Goal: Task Accomplishment & Management: Manage account settings

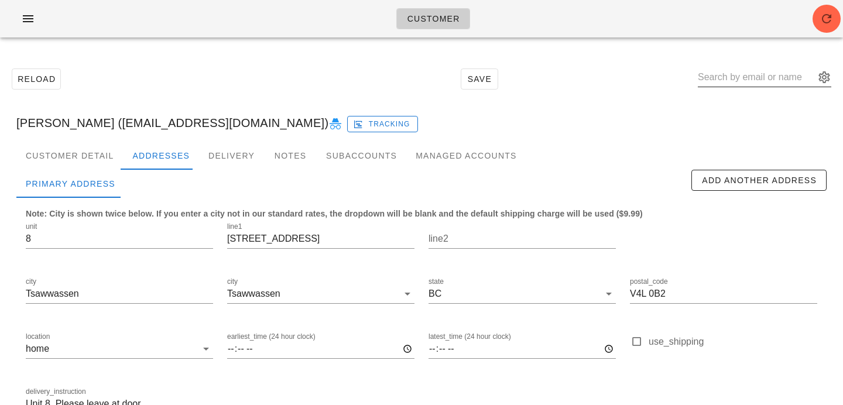
click at [732, 74] on input "text" at bounding box center [756, 77] width 117 height 19
paste input "[EMAIL_ADDRESS][DOMAIN_NAME]"
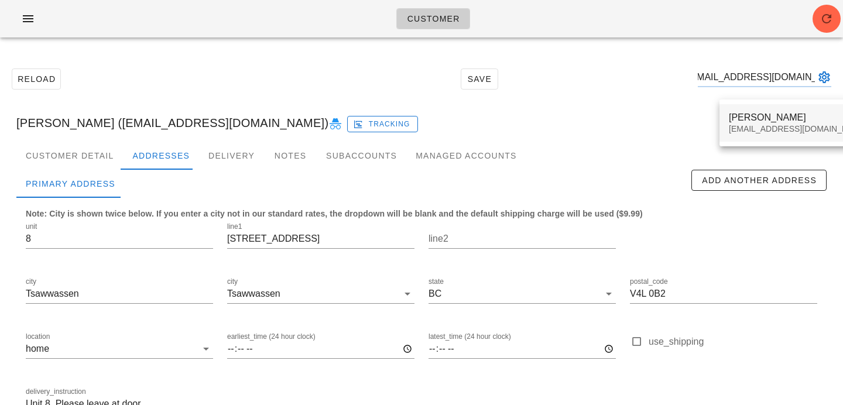
type input "cgfarnsworth@gmail.com"
click at [744, 124] on div "cgfarnsworth@gmail.com" at bounding box center [798, 129] width 139 height 10
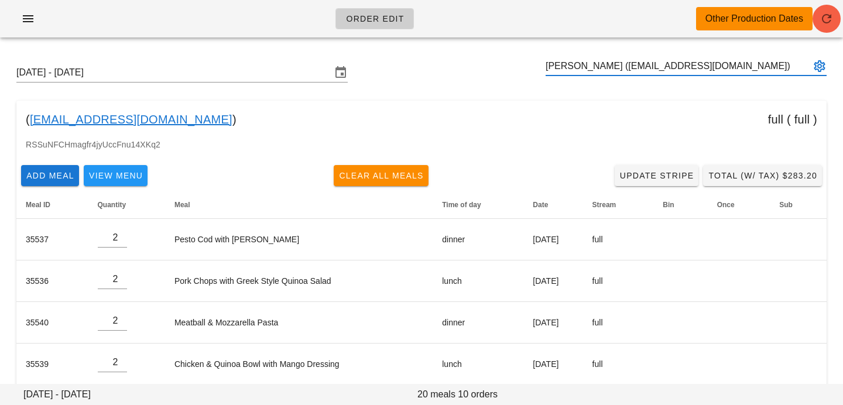
type input "[PERSON_NAME] ([EMAIL_ADDRESS][DOMAIN_NAME])"
click at [824, 22] on icon "button" at bounding box center [827, 19] width 14 height 14
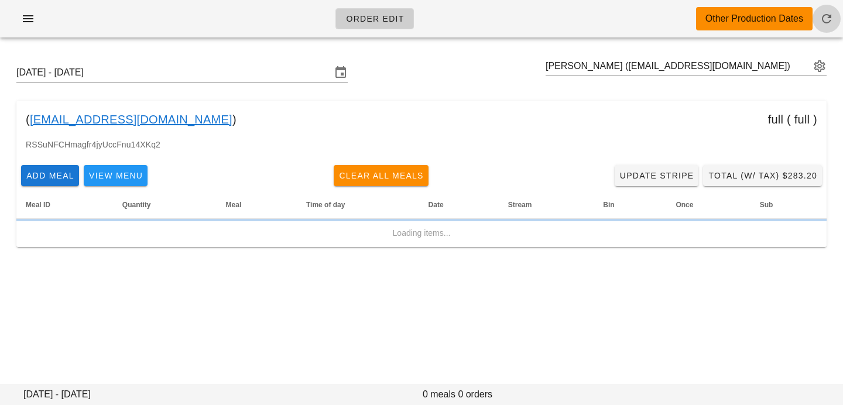
click at [824, 18] on icon "button" at bounding box center [827, 19] width 14 height 14
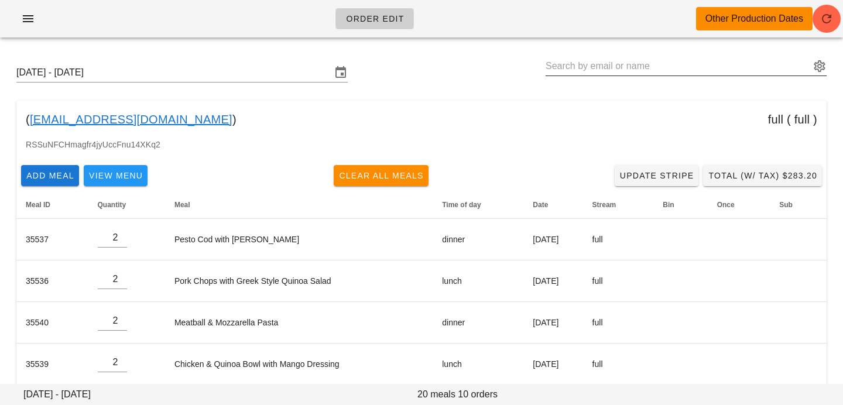
click at [646, 62] on input "text" at bounding box center [678, 66] width 265 height 19
paste input "[EMAIL_ADDRESS][DOMAIN_NAME]"
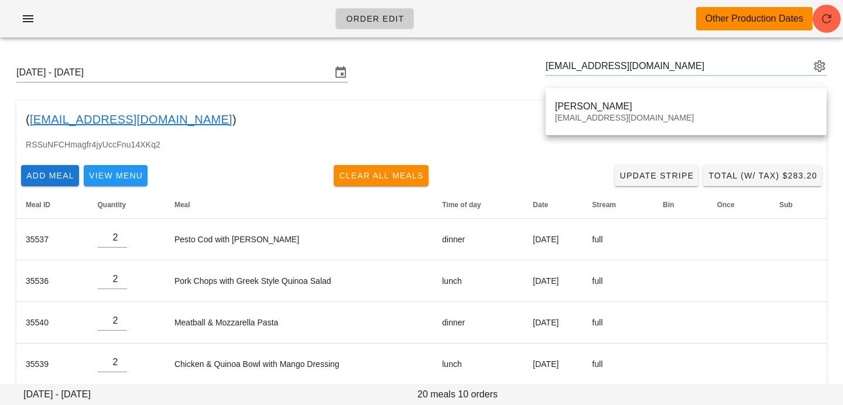
type input "[PERSON_NAME] ([EMAIL_ADDRESS][DOMAIN_NAME])"
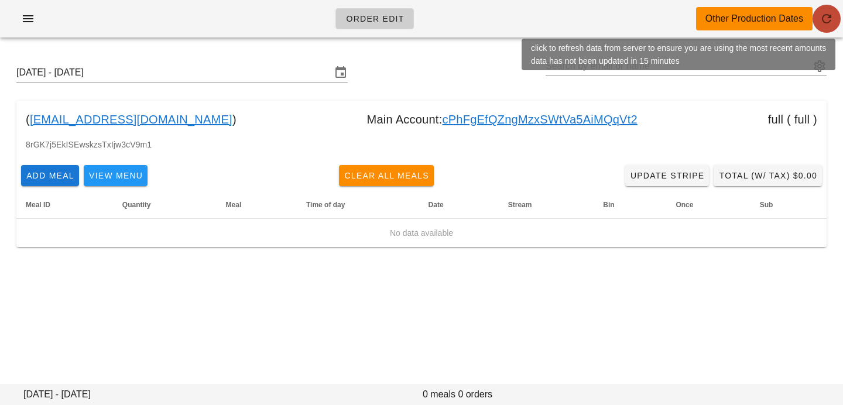
click at [824, 15] on icon "button" at bounding box center [827, 19] width 14 height 14
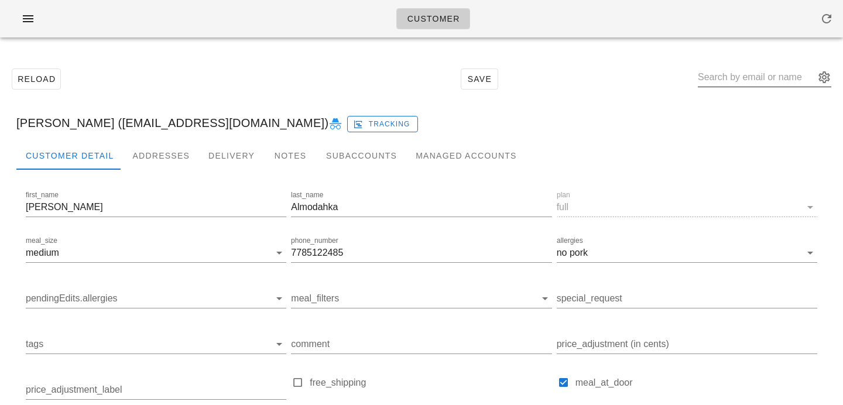
click at [771, 75] on input "text" at bounding box center [756, 77] width 117 height 19
paste input "[EMAIL_ADDRESS][DOMAIN_NAME]"
type input "[EMAIL_ADDRESS][DOMAIN_NAME]"
click at [158, 155] on div "Addresses" at bounding box center [161, 156] width 76 height 28
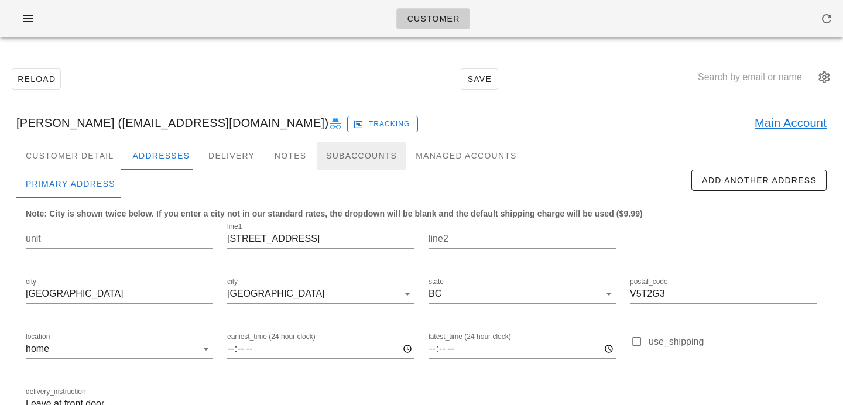
click at [349, 152] on div "Subaccounts" at bounding box center [362, 156] width 90 height 28
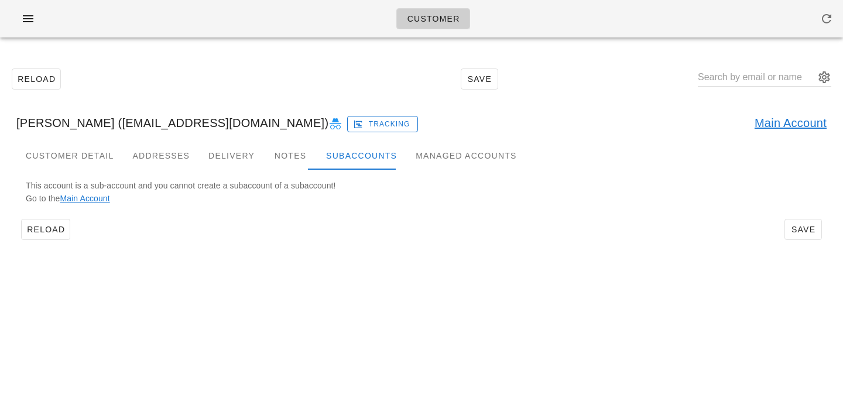
click at [762, 119] on link "Main Account" at bounding box center [791, 123] width 72 height 19
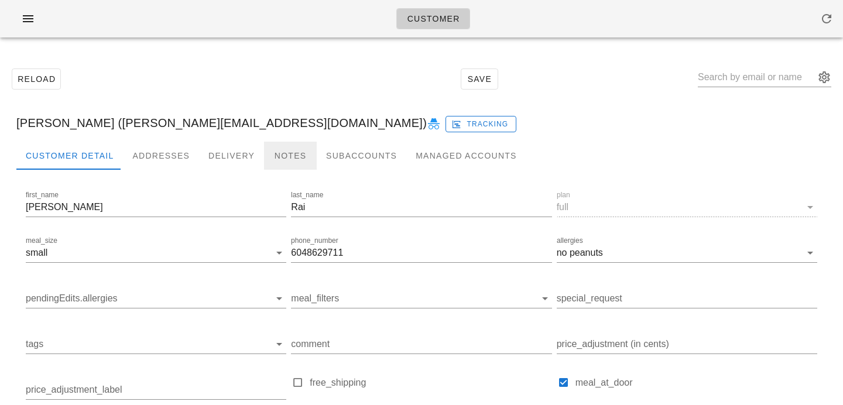
click at [292, 150] on div "Notes" at bounding box center [290, 156] width 53 height 28
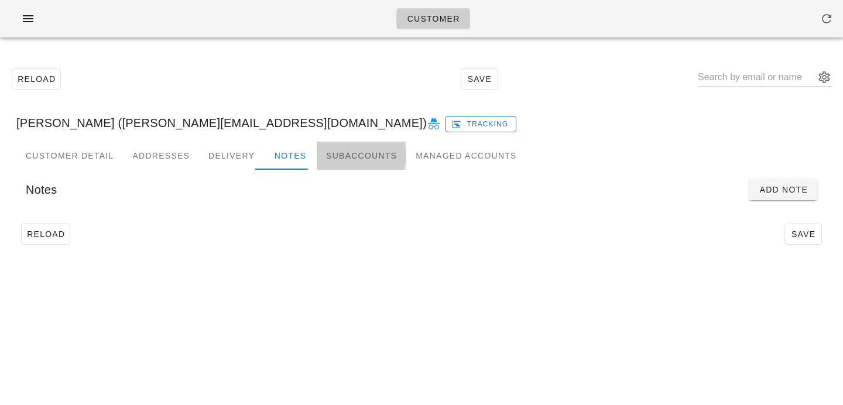
click at [328, 155] on div "Subaccounts" at bounding box center [362, 156] width 90 height 28
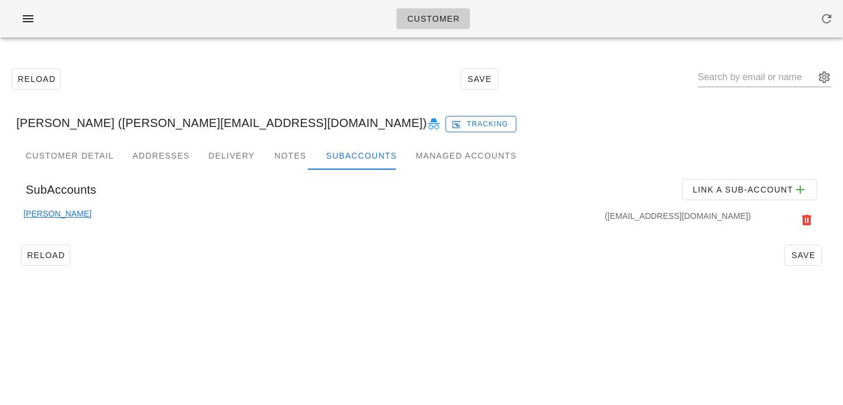
click at [62, 210] on link "Zameer Andani" at bounding box center [57, 220] width 68 height 26
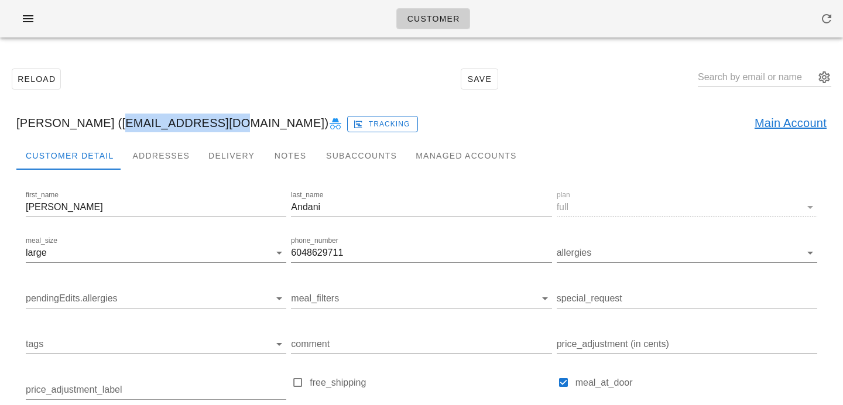
drag, startPoint x: 107, startPoint y: 121, endPoint x: 212, endPoint y: 124, distance: 106.0
click at [212, 124] on div "Zameer Andani (zameericle@me.com) Tracking Main Account" at bounding box center [421, 122] width 829 height 37
copy div "zameericle@me.com"
click at [344, 156] on div "Subaccounts" at bounding box center [362, 156] width 90 height 28
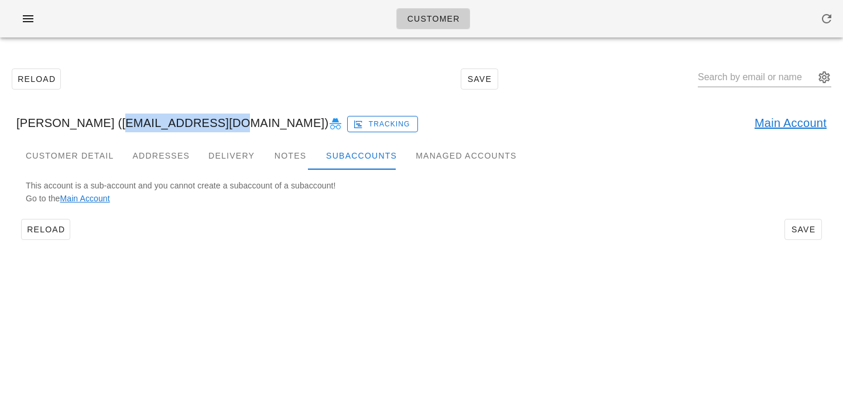
click at [94, 196] on link "Main Account" at bounding box center [85, 198] width 50 height 9
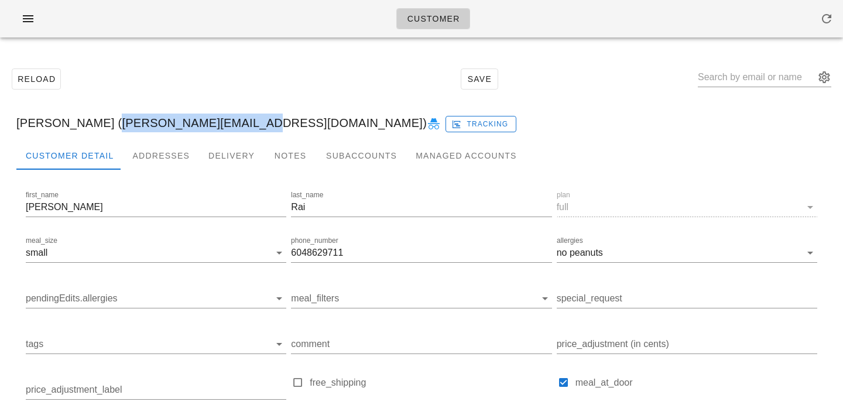
drag, startPoint x: 87, startPoint y: 123, endPoint x: 210, endPoint y: 122, distance: 122.9
click at [210, 122] on div "Stefanie Rai (stefanie.rai@gmail.com) Tracking" at bounding box center [421, 122] width 829 height 37
copy div "stefanie.rai@gmail.com"
click at [766, 75] on input "text" at bounding box center [756, 77] width 117 height 19
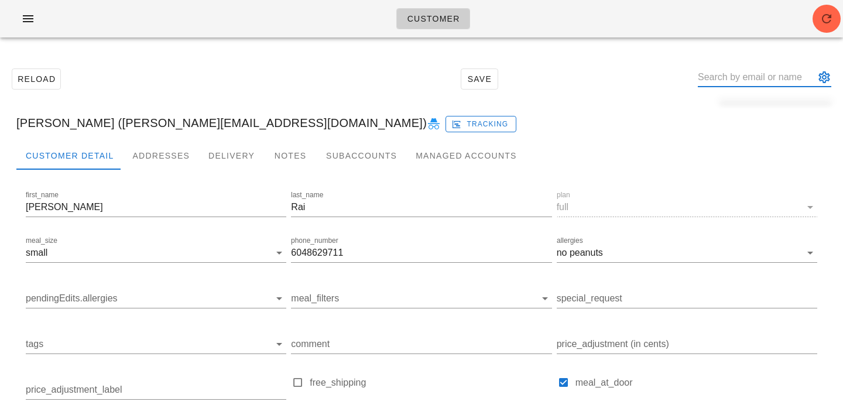
paste input "cgfarnsworth@gmail.com"
type input "cgfarnsworth@gmail.com"
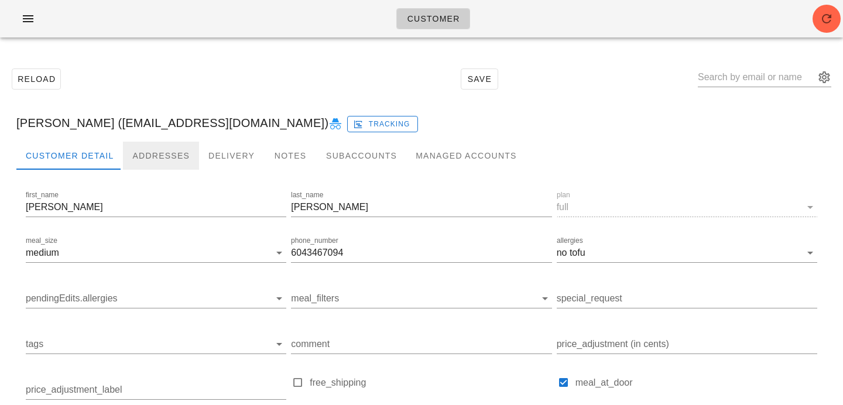
click at [166, 149] on div "Addresses" at bounding box center [161, 156] width 76 height 28
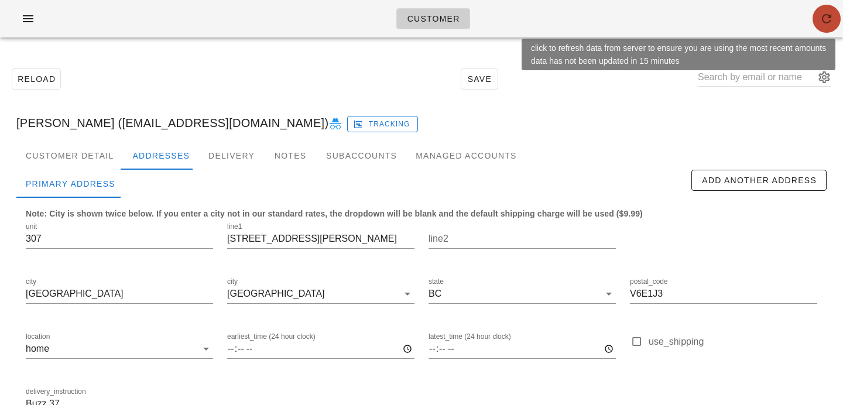
click at [824, 11] on button "button" at bounding box center [826, 19] width 28 height 28
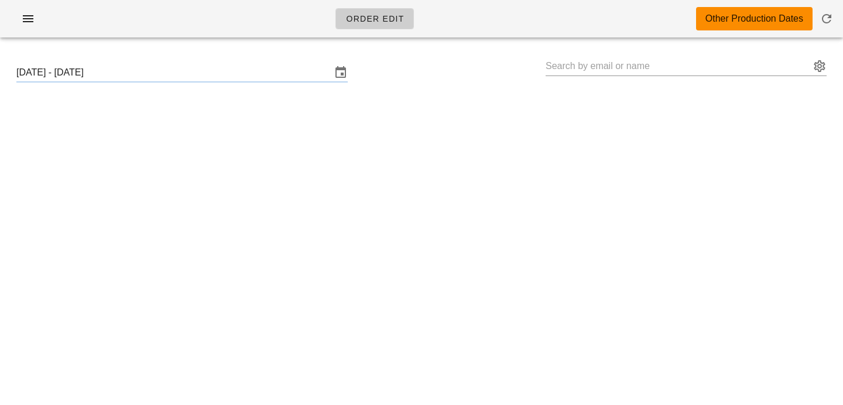
type input "[PERSON_NAME] ([EMAIL_ADDRESS][DOMAIN_NAME])"
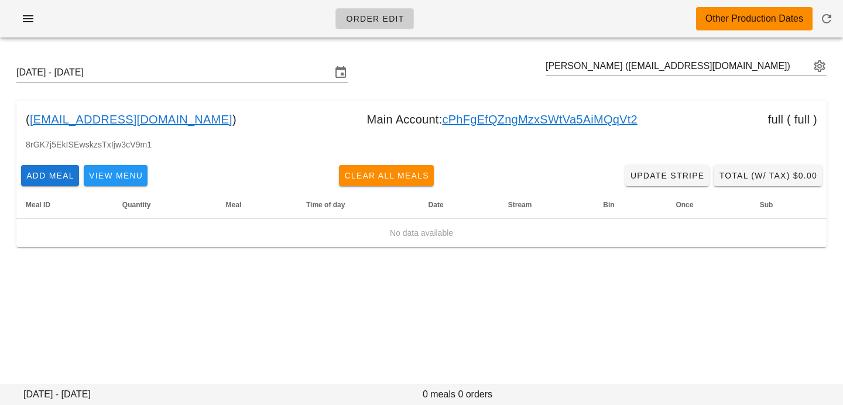
click at [442, 120] on link "cPhFgEfQZngMzxSWtVa5AiMQqVt2" at bounding box center [539, 119] width 195 height 19
click at [711, 70] on input "text" at bounding box center [678, 66] width 265 height 19
paste input "[EMAIL_ADDRESS][DOMAIN_NAME]"
type input "[PERSON_NAME] ([EMAIL_ADDRESS][DOMAIN_NAME])"
click at [241, 83] on div "Sunday September 21 - Saturday September 27 Zameer Andani (zameericle@me.com)" at bounding box center [421, 72] width 829 height 37
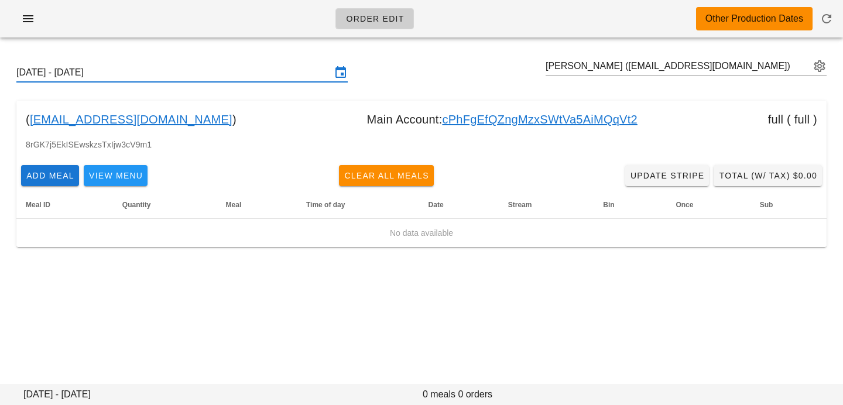
click at [246, 74] on input "[DATE] - [DATE]" at bounding box center [173, 72] width 315 height 19
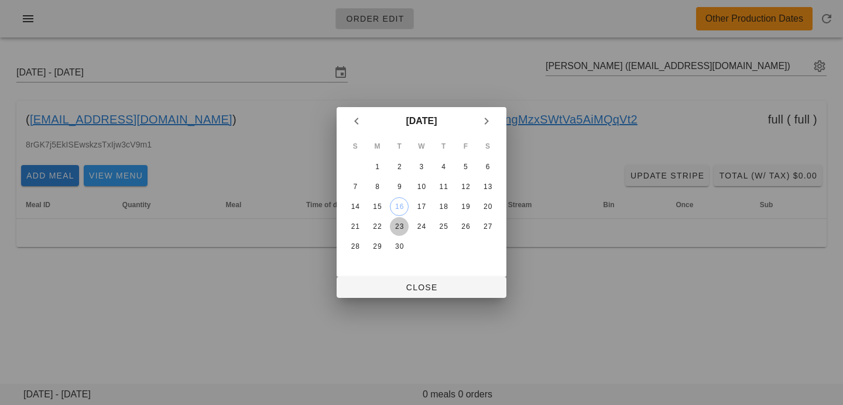
click at [396, 224] on div "23" at bounding box center [399, 226] width 19 height 8
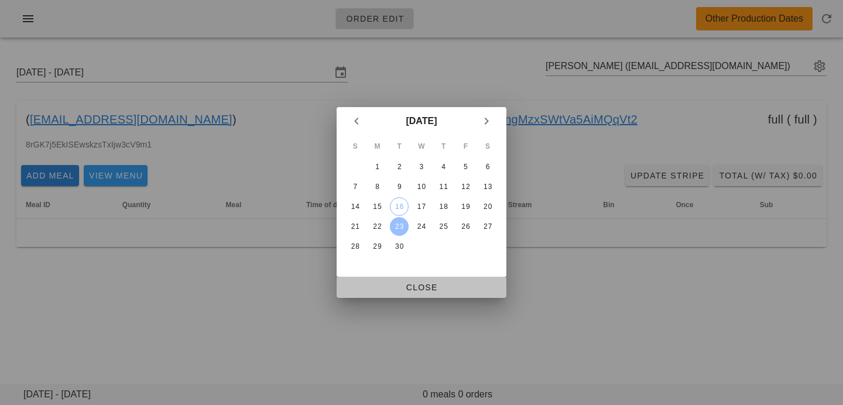
click at [397, 284] on span "Close" at bounding box center [421, 287] width 151 height 9
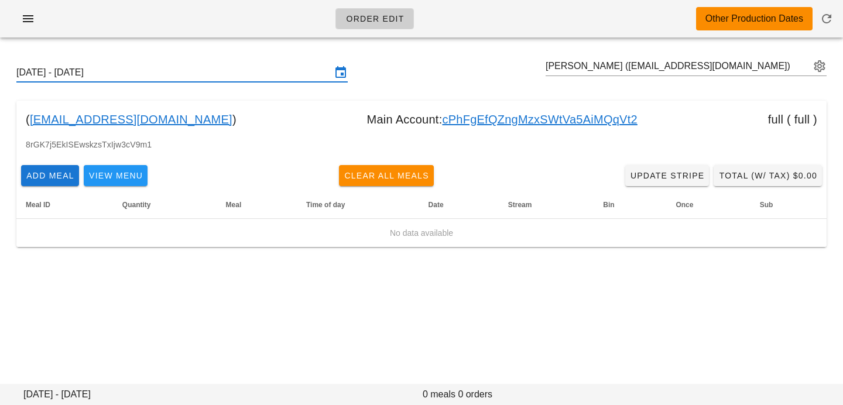
click at [234, 70] on input "Sunday September 21 - Saturday September 27" at bounding box center [173, 72] width 315 height 19
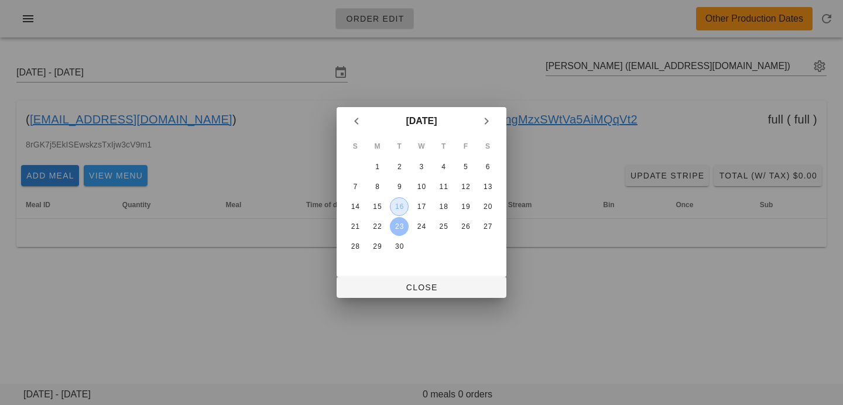
click at [399, 200] on button "16" at bounding box center [399, 206] width 19 height 19
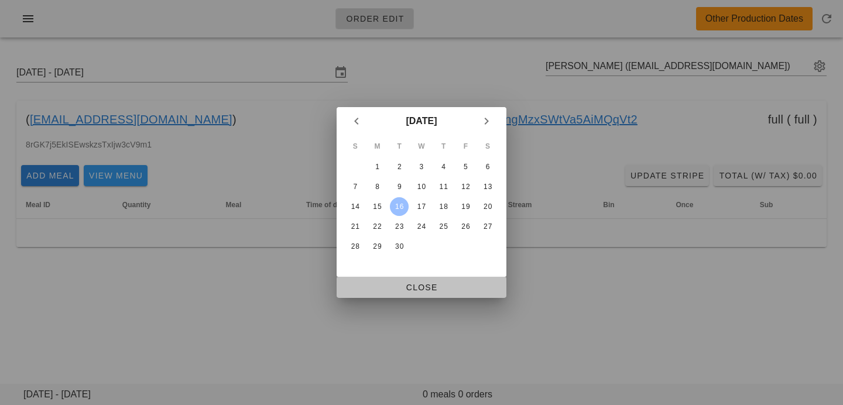
click at [403, 284] on span "Close" at bounding box center [421, 287] width 151 height 9
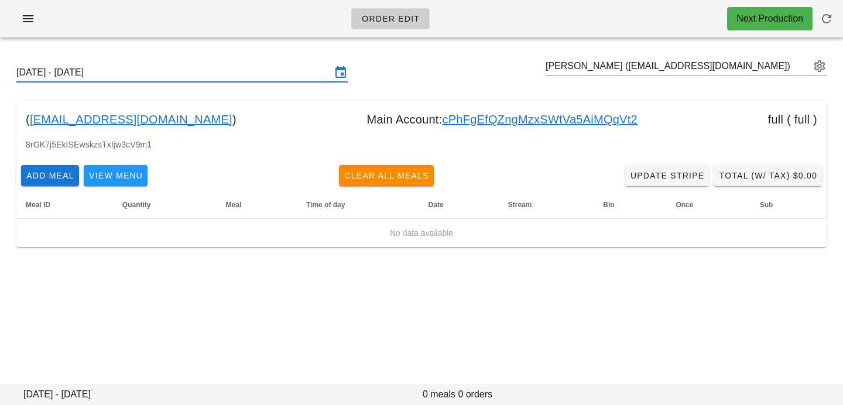
click at [224, 80] on input "Sunday September 14 - Saturday September 20" at bounding box center [173, 72] width 315 height 19
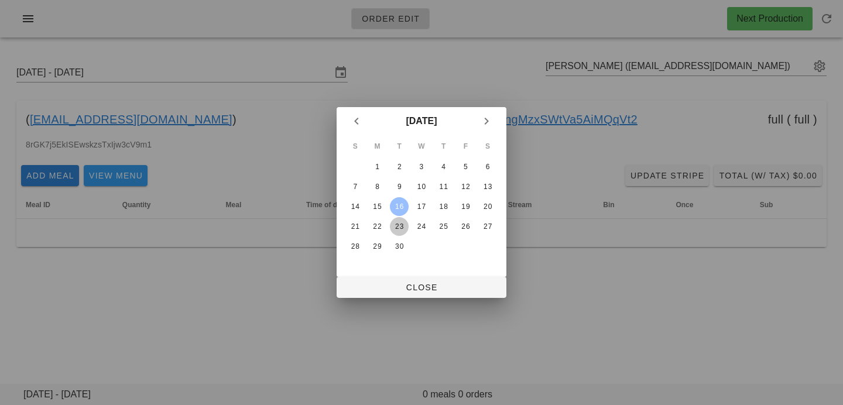
click at [397, 222] on div "23" at bounding box center [399, 226] width 19 height 8
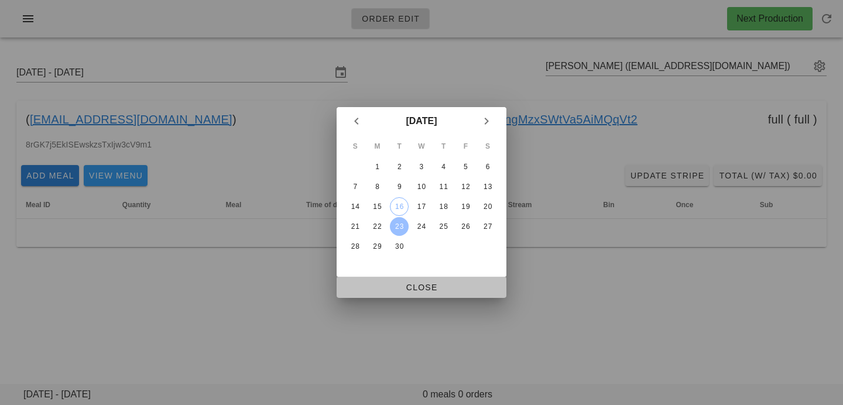
click at [409, 289] on span "Close" at bounding box center [421, 287] width 151 height 9
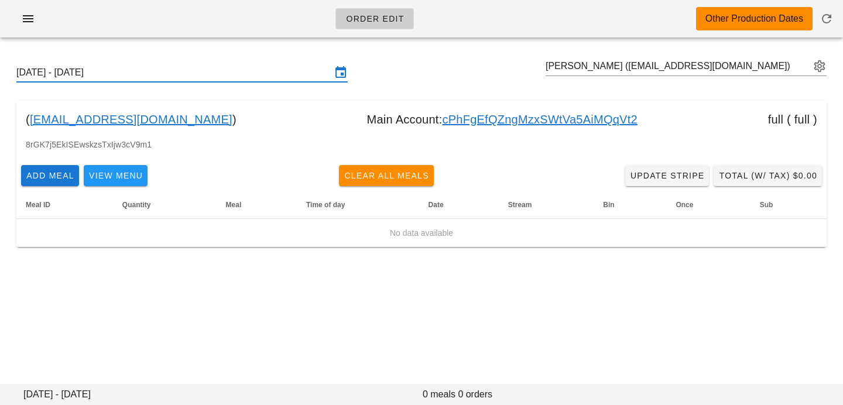
click at [270, 76] on input "[DATE] - [DATE]" at bounding box center [173, 72] width 315 height 19
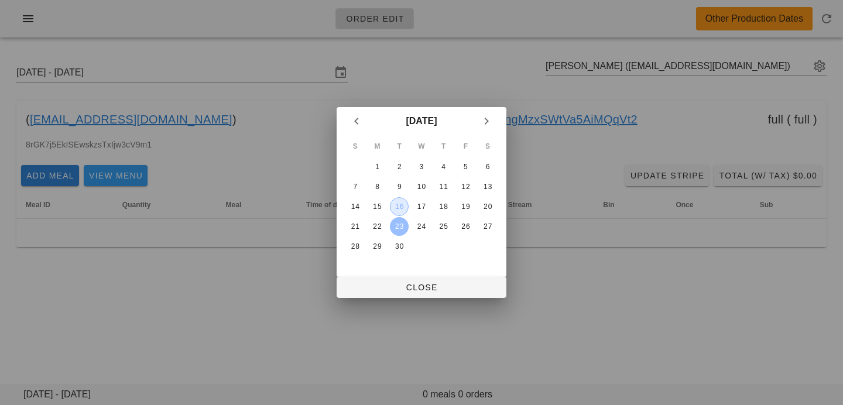
click at [396, 207] on div "16" at bounding box center [399, 207] width 18 height 8
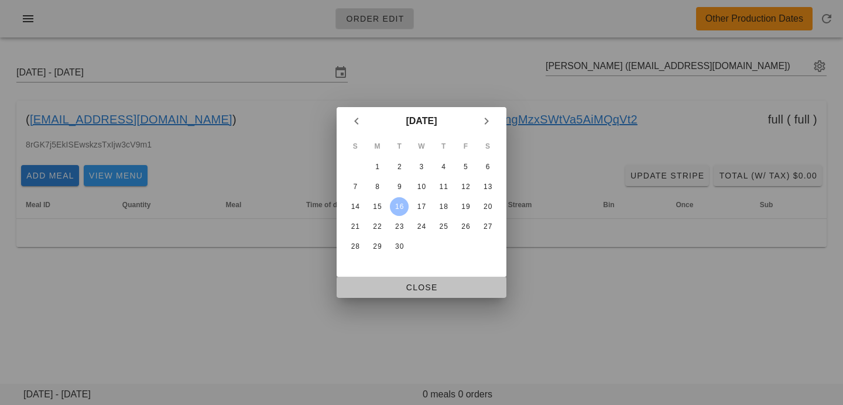
click at [403, 289] on span "Close" at bounding box center [421, 287] width 151 height 9
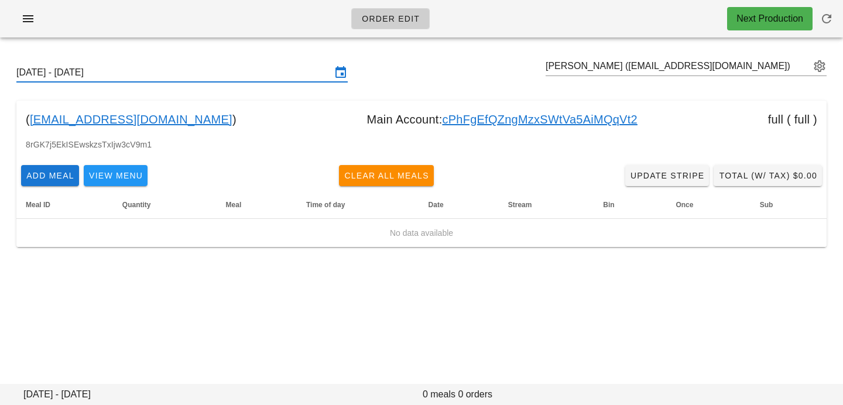
click at [269, 72] on input "[DATE] - [DATE]" at bounding box center [173, 72] width 315 height 19
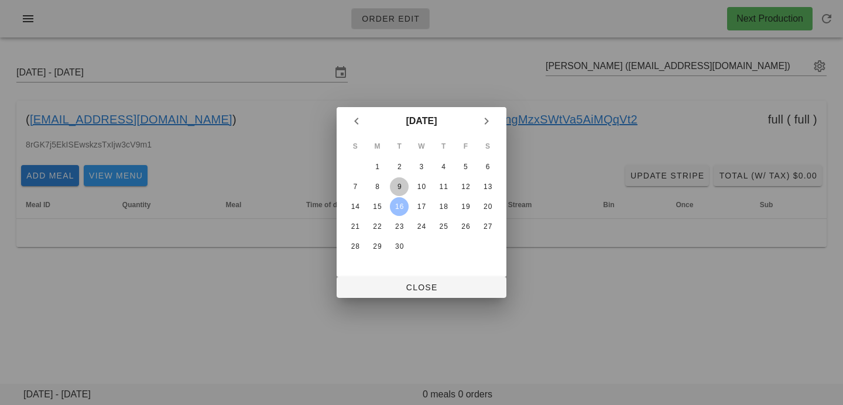
click at [396, 190] on div "9" at bounding box center [399, 187] width 19 height 8
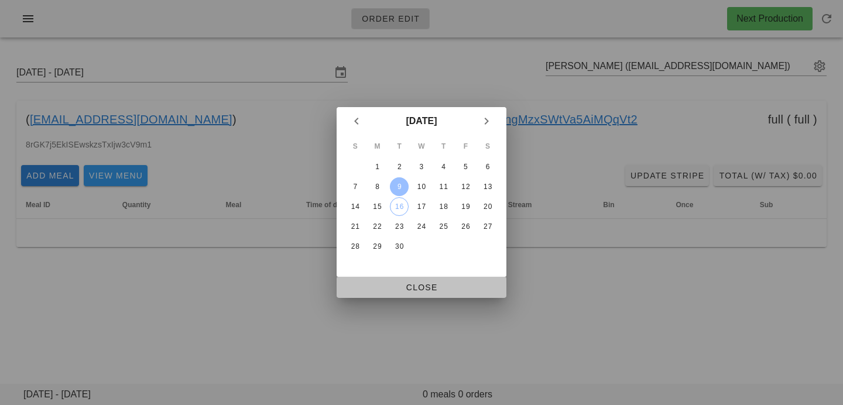
click at [404, 296] on button "Close" at bounding box center [422, 287] width 170 height 21
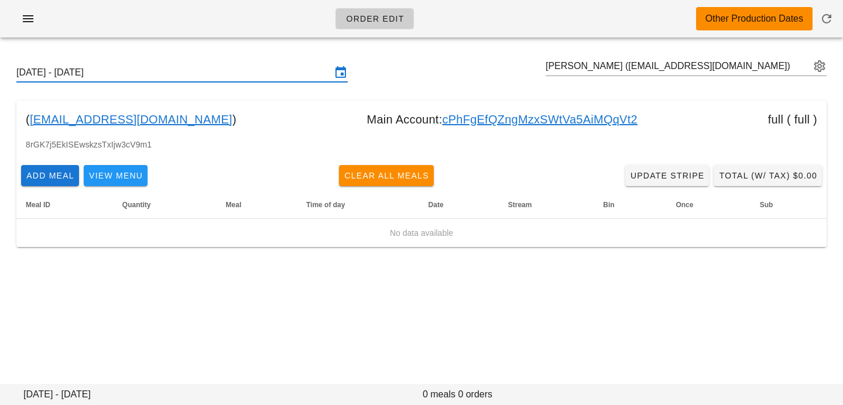
click at [259, 70] on input "Sunday September 7 - Saturday September 13" at bounding box center [173, 72] width 315 height 19
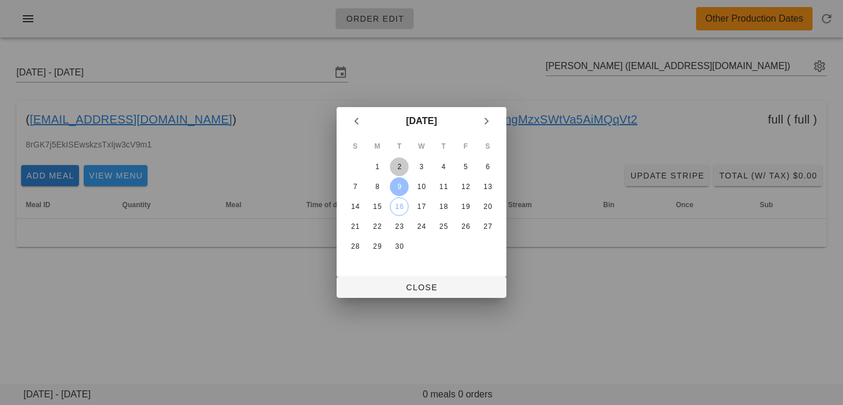
click at [398, 167] on div "2" at bounding box center [399, 167] width 19 height 8
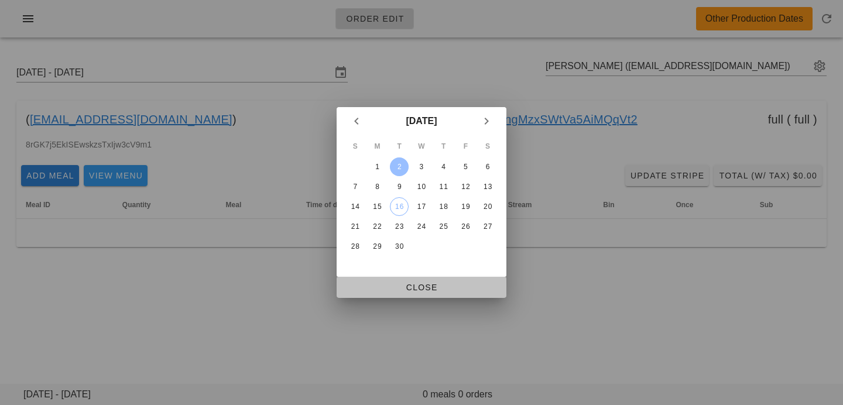
click at [418, 286] on span "Close" at bounding box center [421, 287] width 151 height 9
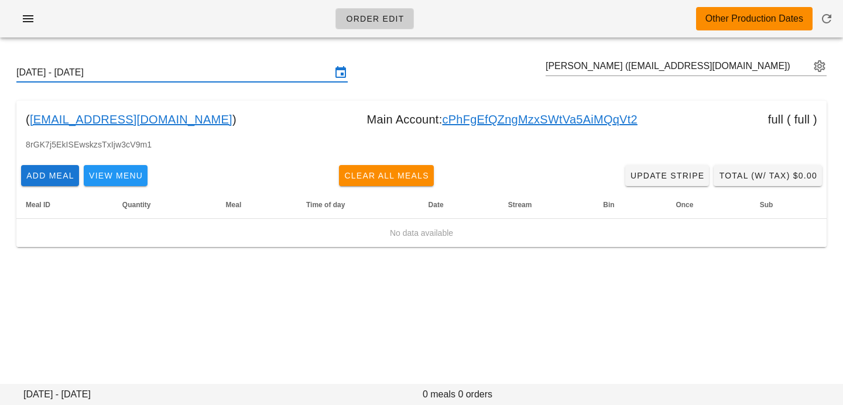
click at [255, 73] on input "Sunday August 31 - Saturday September 6" at bounding box center [173, 72] width 315 height 19
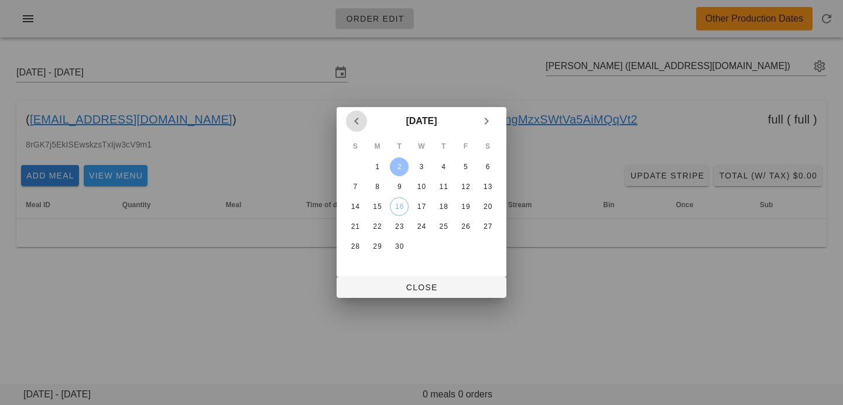
click at [354, 122] on icon "Previous month" at bounding box center [356, 121] width 14 height 14
click at [402, 249] on div "26" at bounding box center [399, 246] width 19 height 8
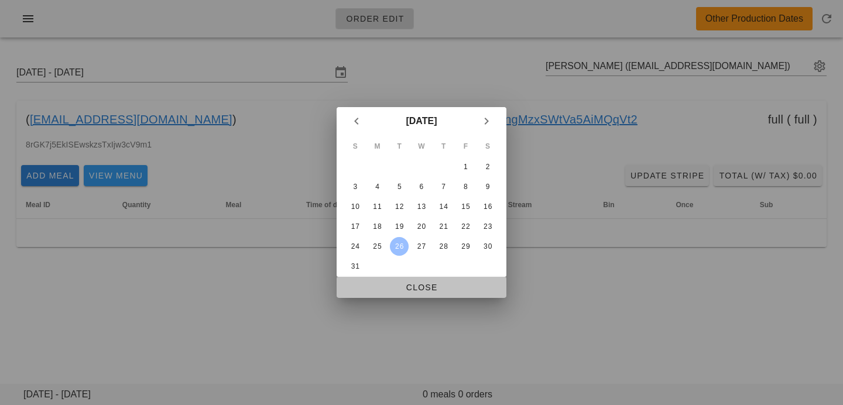
click at [402, 287] on span "Close" at bounding box center [421, 287] width 151 height 9
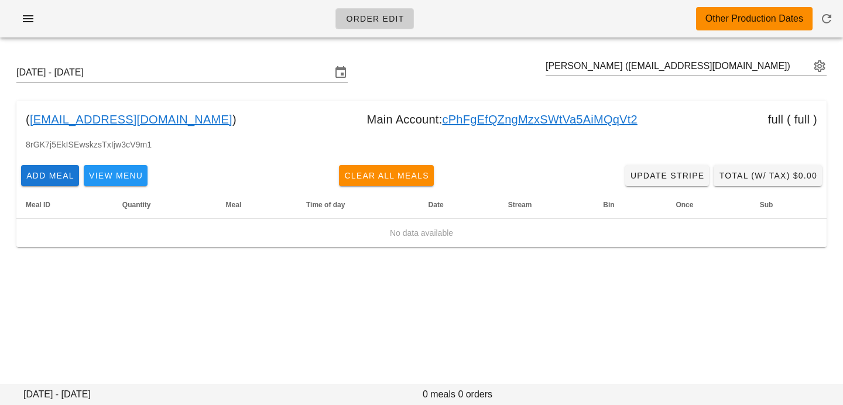
click at [245, 63] on div "Sunday August 24 - Saturday August 30 Zameer Andani (zameericle@me.com)" at bounding box center [421, 72] width 829 height 37
click at [245, 73] on input "Sunday August 24 - Saturday August 30" at bounding box center [173, 72] width 315 height 19
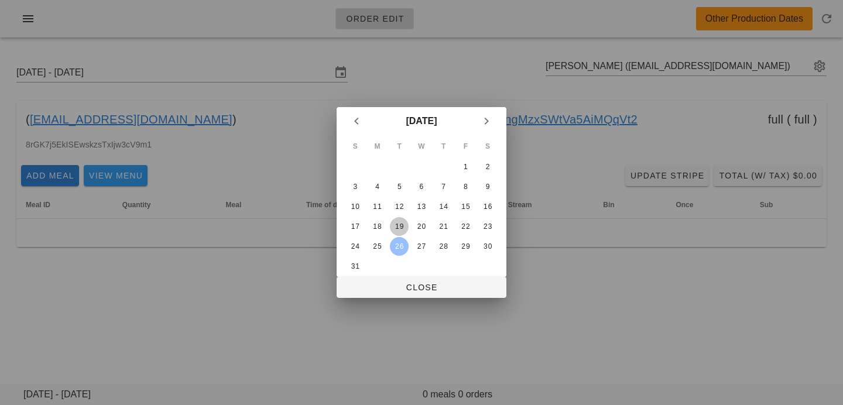
click at [399, 223] on div "19" at bounding box center [399, 226] width 19 height 8
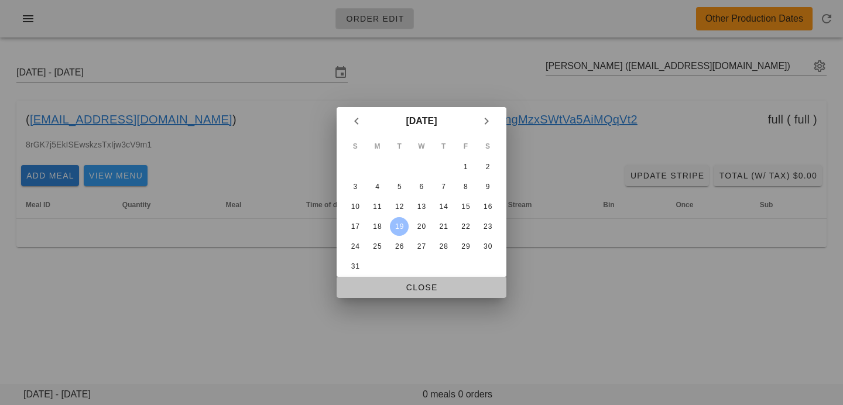
click at [399, 283] on span "Close" at bounding box center [421, 287] width 151 height 9
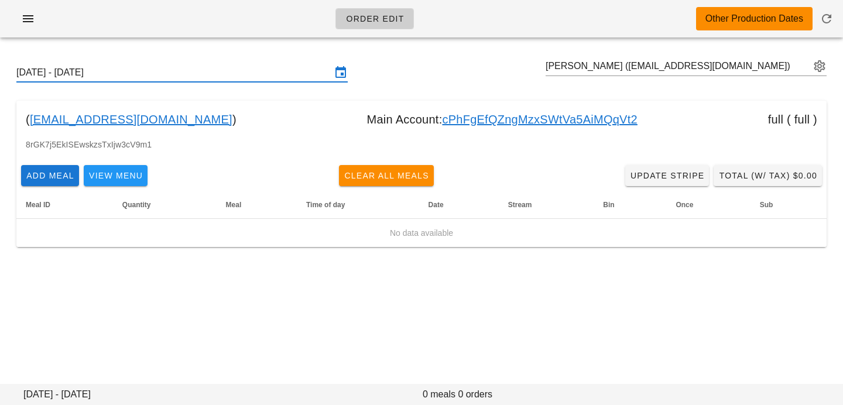
click at [230, 72] on input "Sunday August 17 - Saturday August 23" at bounding box center [173, 72] width 315 height 19
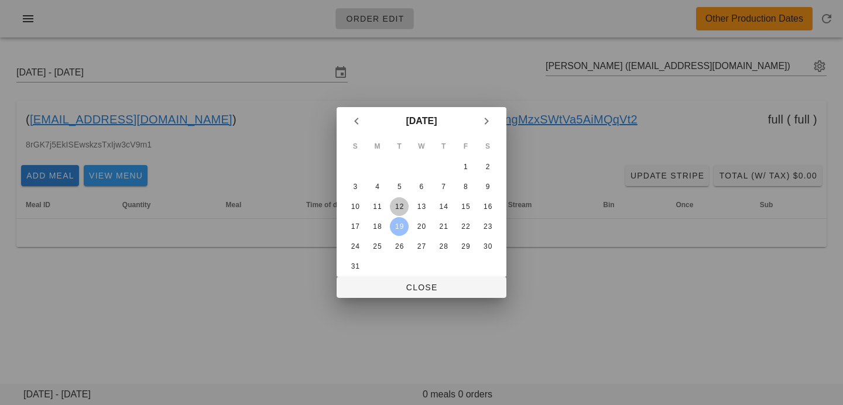
click at [403, 205] on div "12" at bounding box center [399, 207] width 19 height 8
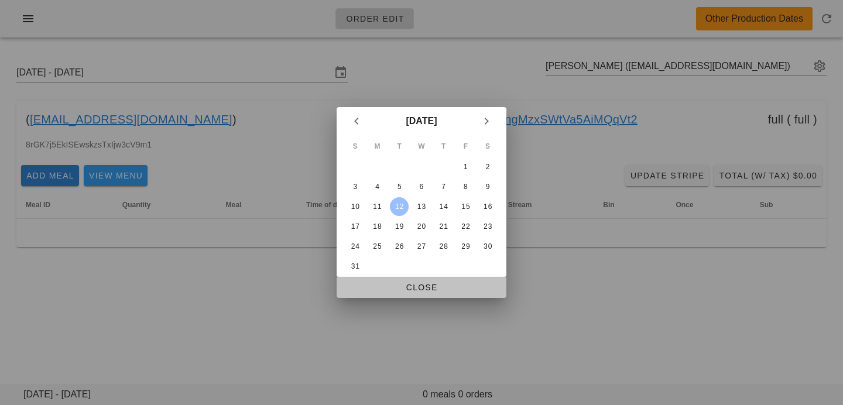
click at [400, 289] on span "Close" at bounding box center [421, 287] width 151 height 9
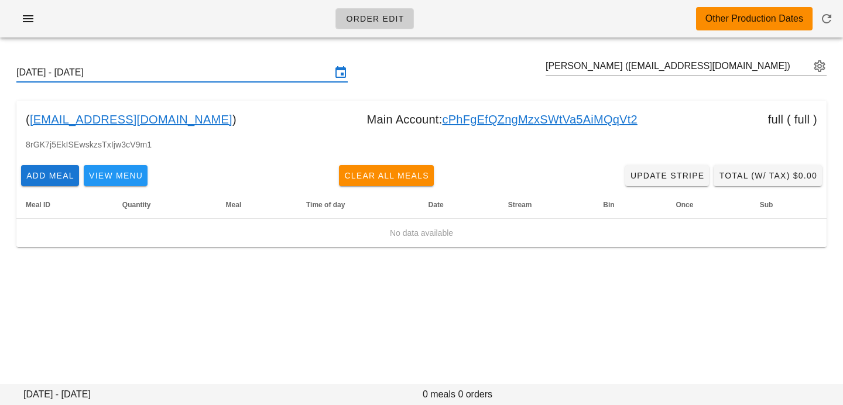
click at [231, 75] on input "Sunday August 10 - Saturday August 16" at bounding box center [173, 72] width 315 height 19
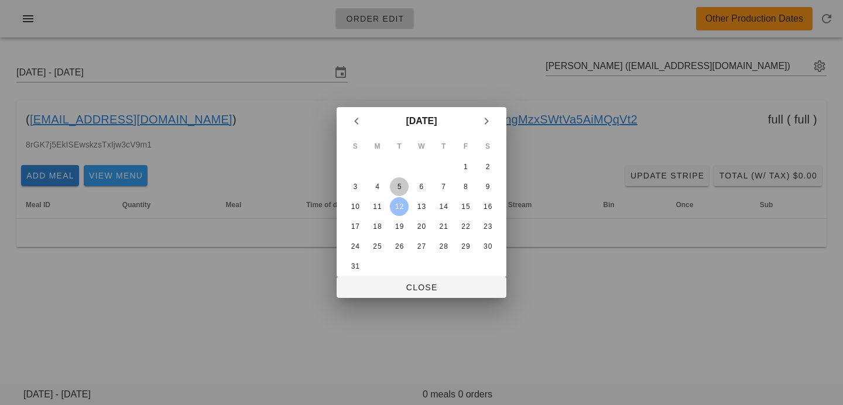
click at [393, 184] on div "5" at bounding box center [399, 187] width 19 height 8
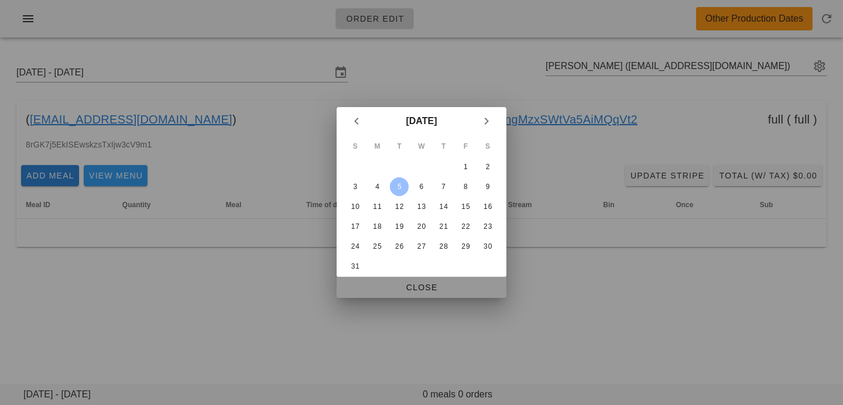
click at [392, 295] on button "Close" at bounding box center [422, 287] width 170 height 21
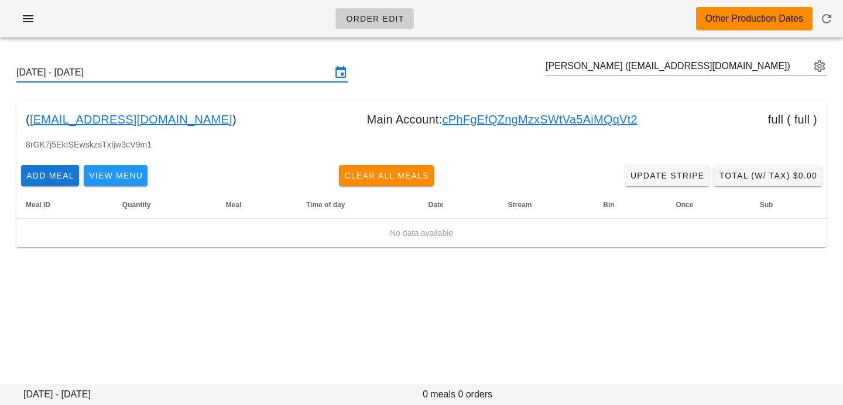
click at [210, 75] on input "Sunday August 3 - Saturday August 9" at bounding box center [173, 72] width 315 height 19
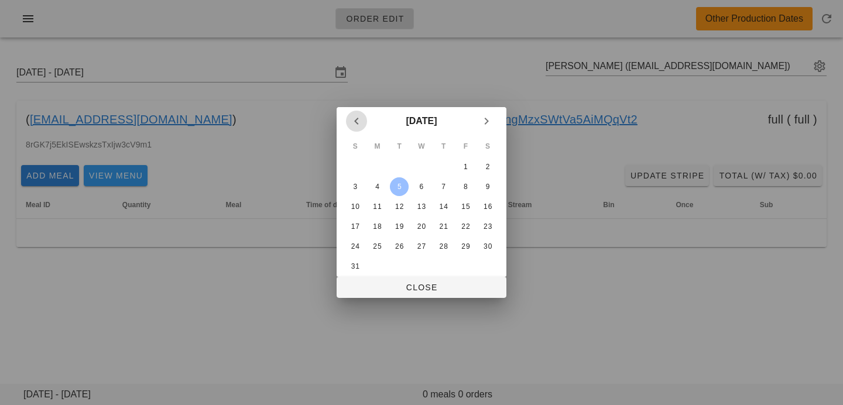
click at [353, 125] on icon "Previous month" at bounding box center [356, 121] width 14 height 14
click at [397, 248] on div "29" at bounding box center [399, 246] width 19 height 8
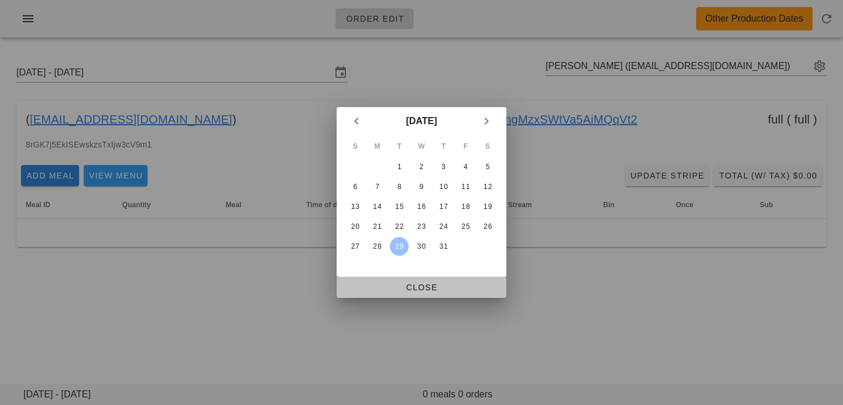
click at [400, 297] on button "Close" at bounding box center [422, 287] width 170 height 21
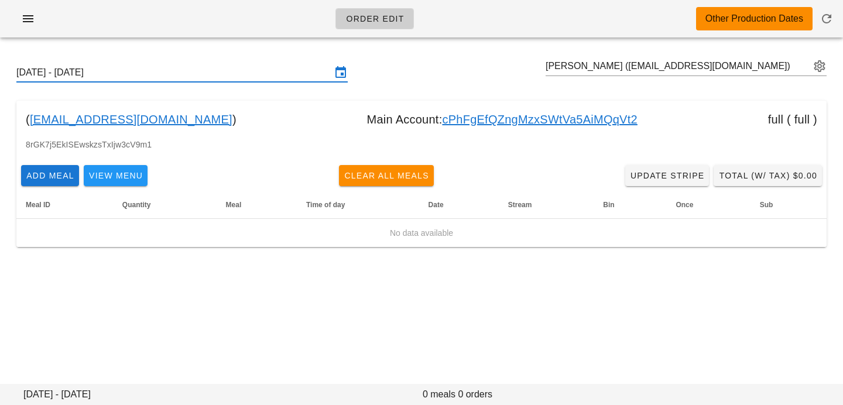
click at [238, 69] on input "Sunday July 27 - Saturday August 2" at bounding box center [173, 72] width 315 height 19
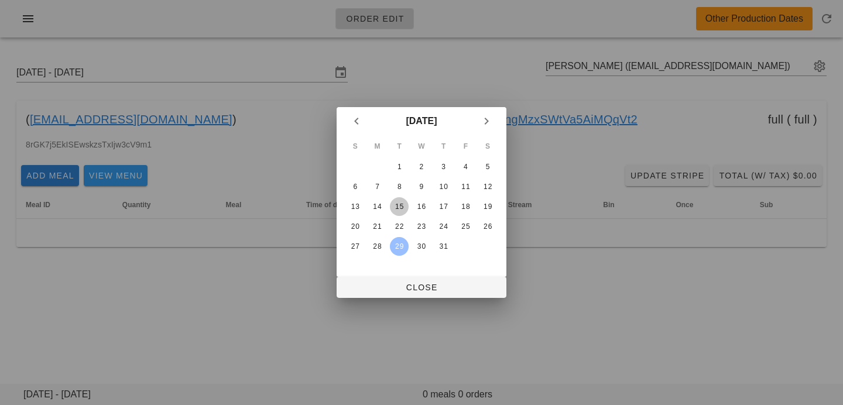
click at [399, 197] on button "15" at bounding box center [399, 206] width 19 height 19
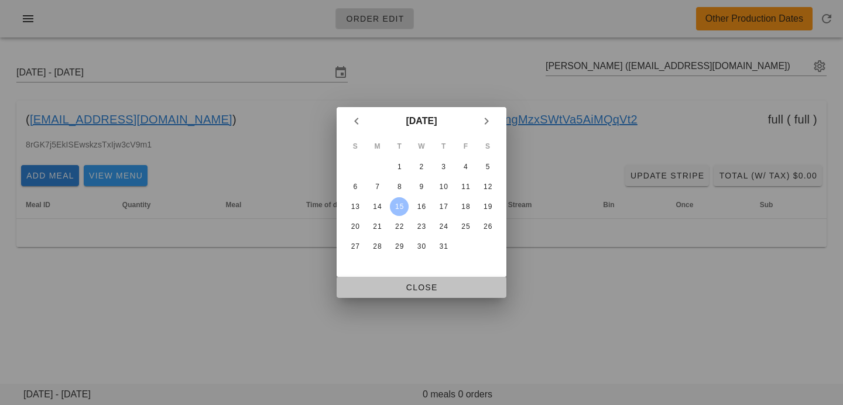
click at [381, 289] on span "Close" at bounding box center [421, 287] width 151 height 9
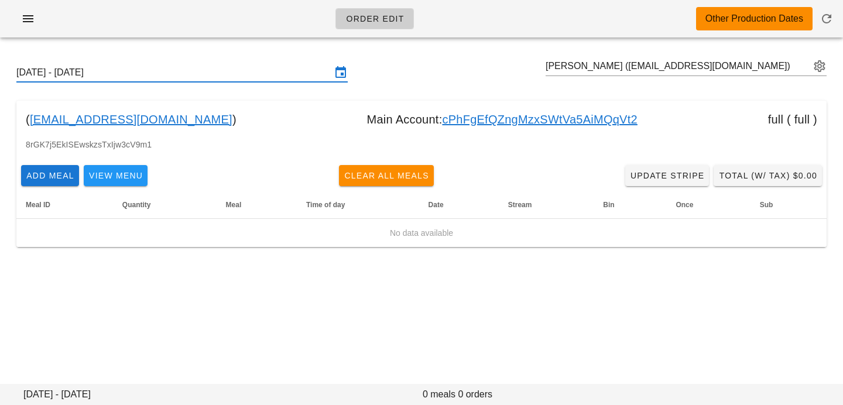
click at [170, 69] on input "Sunday July 13 - Saturday July 19" at bounding box center [173, 72] width 315 height 19
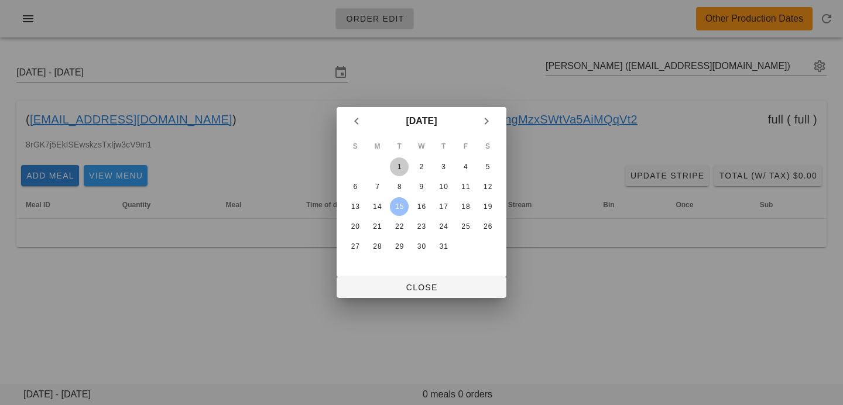
click at [399, 167] on div "1" at bounding box center [399, 167] width 19 height 8
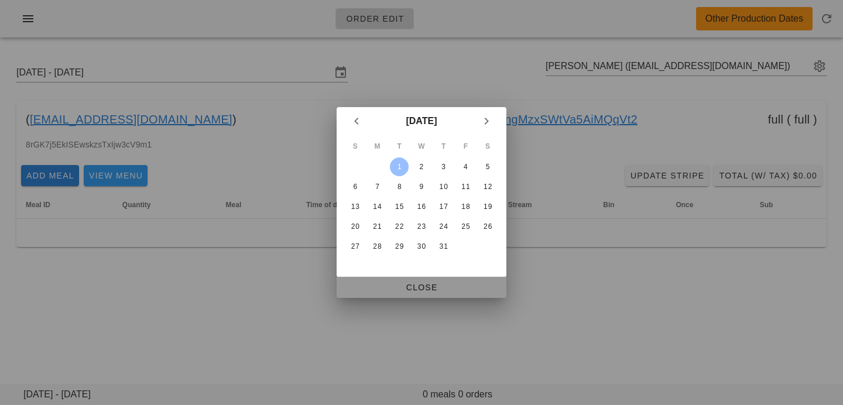
click at [395, 284] on span "Close" at bounding box center [421, 287] width 151 height 9
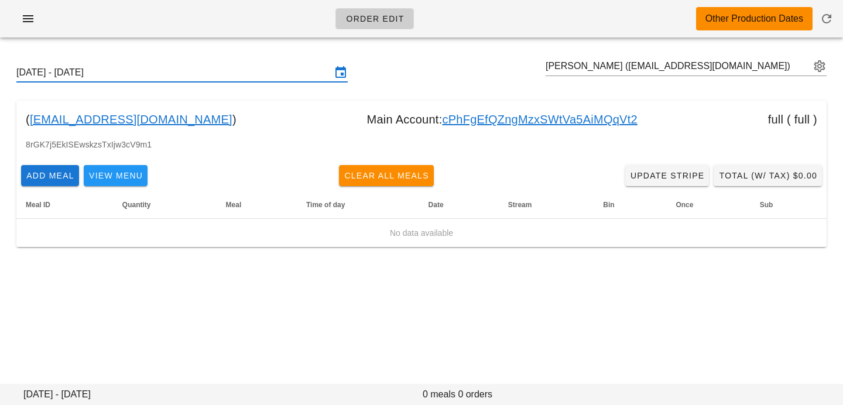
click at [245, 74] on input "Sunday June 29 - Saturday July 5" at bounding box center [173, 72] width 315 height 19
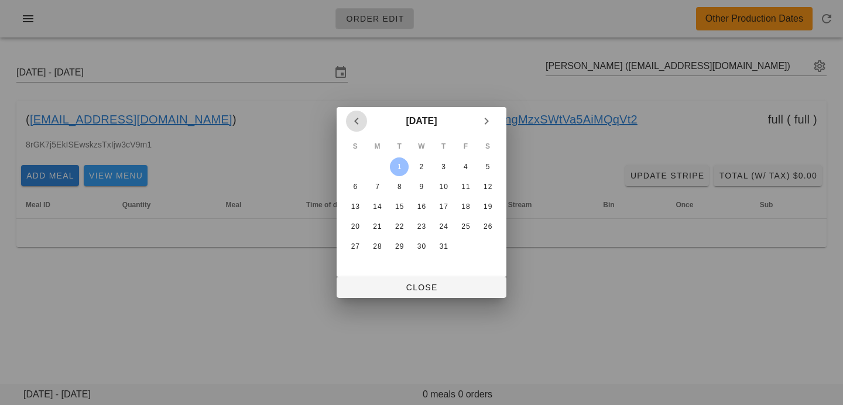
click at [351, 127] on icon "Previous month" at bounding box center [356, 121] width 14 height 14
click at [401, 227] on div "24" at bounding box center [399, 226] width 19 height 8
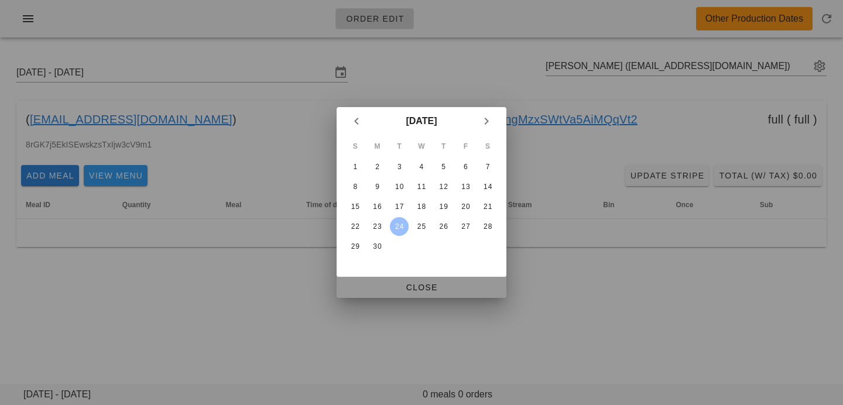
click at [401, 294] on button "Close" at bounding box center [422, 287] width 170 height 21
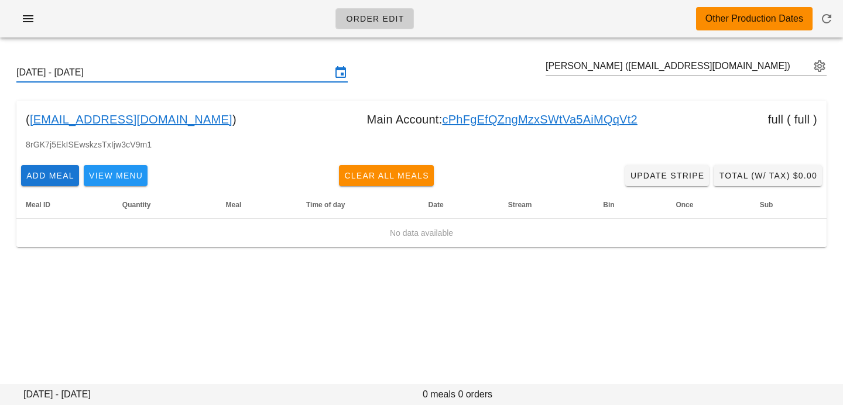
click at [181, 76] on input "Sunday June 22 - Saturday June 28" at bounding box center [173, 72] width 315 height 19
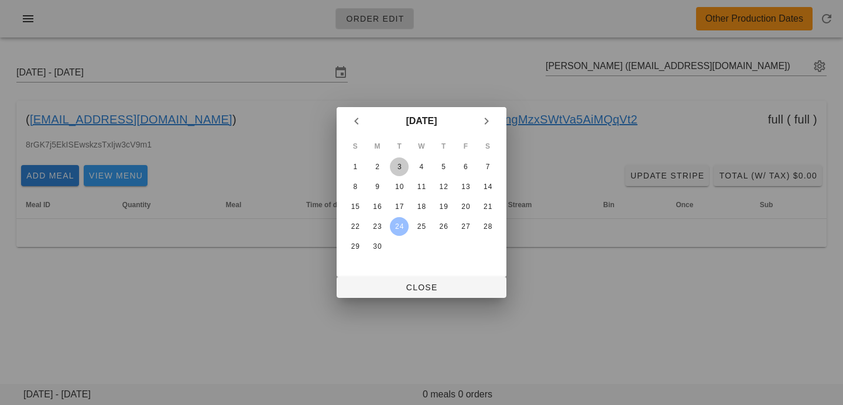
click at [397, 166] on div "3" at bounding box center [399, 167] width 19 height 8
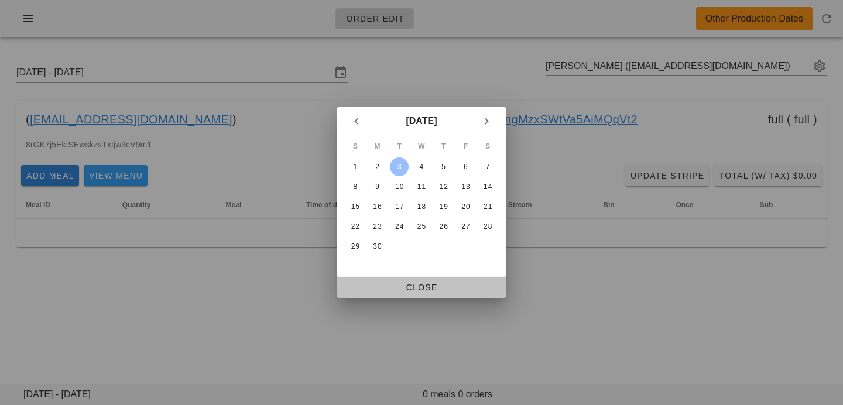
click at [409, 285] on span "Close" at bounding box center [421, 287] width 151 height 9
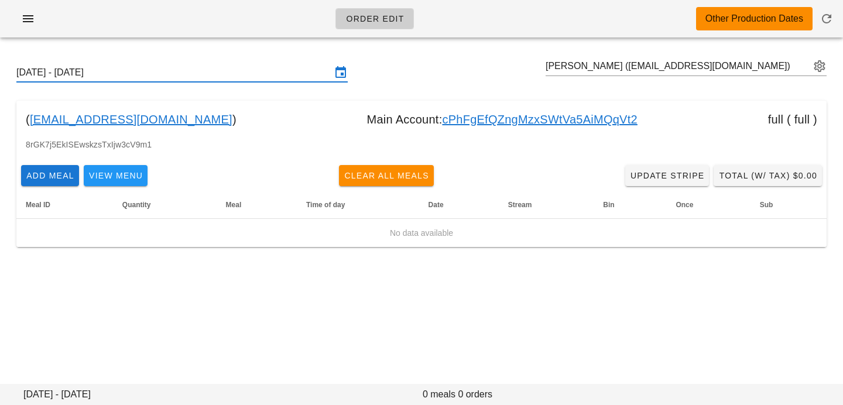
click at [249, 70] on input "Sunday June 1 - Saturday June 7" at bounding box center [173, 72] width 315 height 19
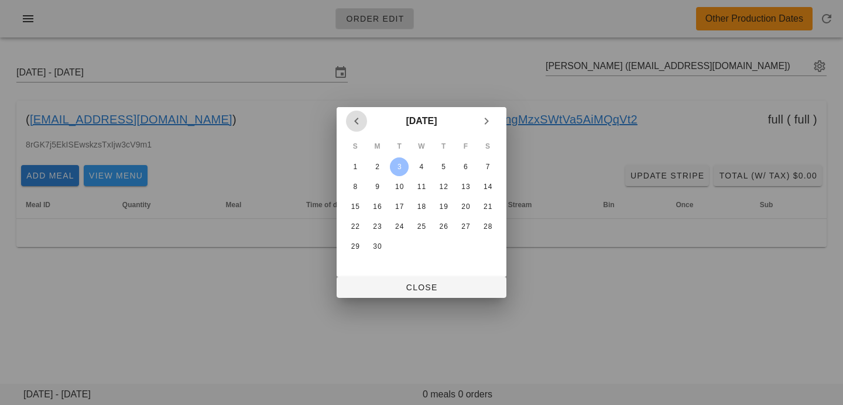
click at [350, 116] on icon "Previous month" at bounding box center [356, 121] width 14 height 14
click at [402, 203] on div "13" at bounding box center [399, 207] width 19 height 8
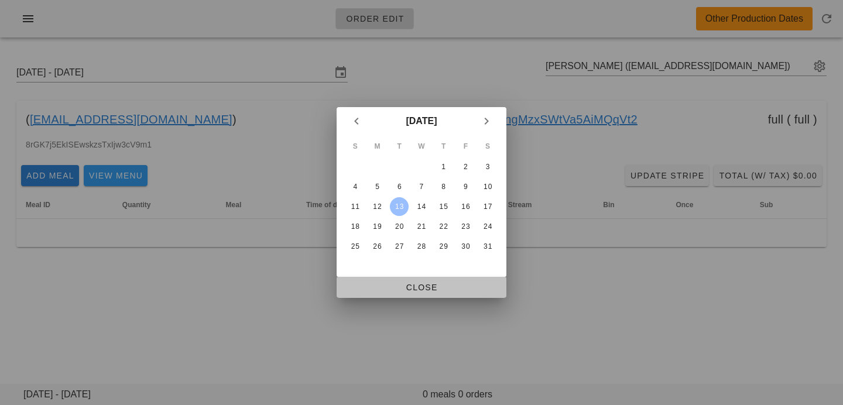
click at [404, 292] on span "Close" at bounding box center [421, 287] width 151 height 9
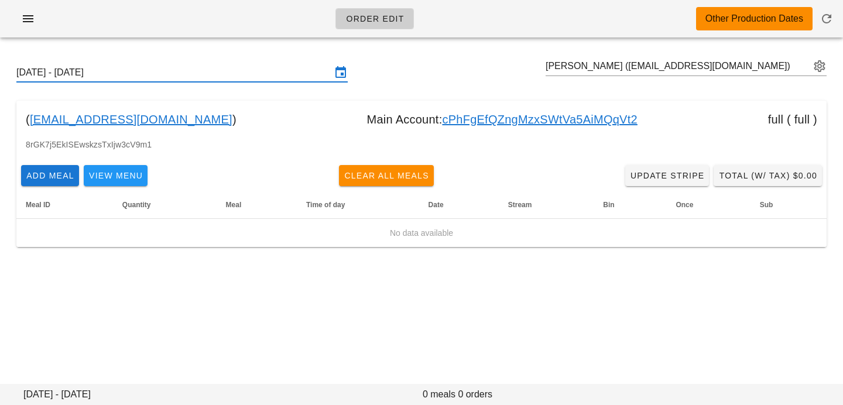
click at [260, 71] on input "Sunday May 11 - Saturday May 17" at bounding box center [173, 72] width 315 height 19
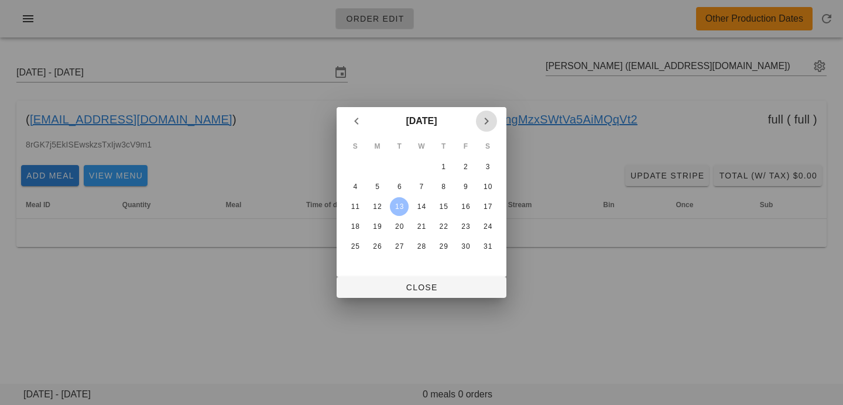
click at [485, 124] on icon "Next month" at bounding box center [486, 121] width 14 height 14
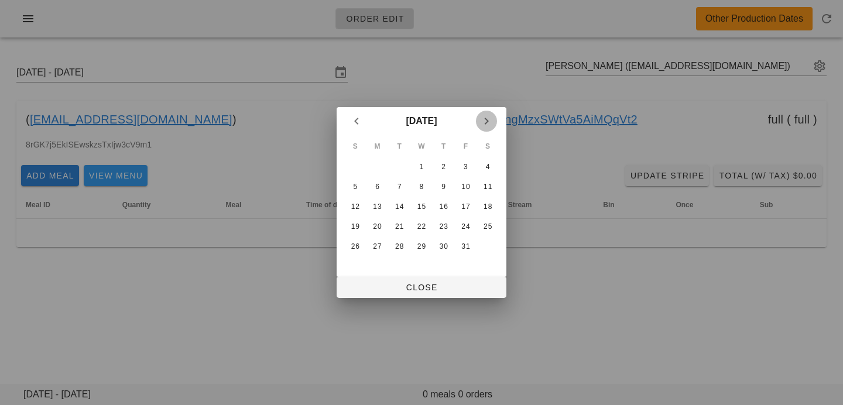
click at [485, 124] on icon "Next month" at bounding box center [486, 121] width 14 height 14
click at [354, 119] on icon "Previous month" at bounding box center [356, 121] width 14 height 14
click at [401, 205] on div "16" at bounding box center [399, 207] width 18 height 8
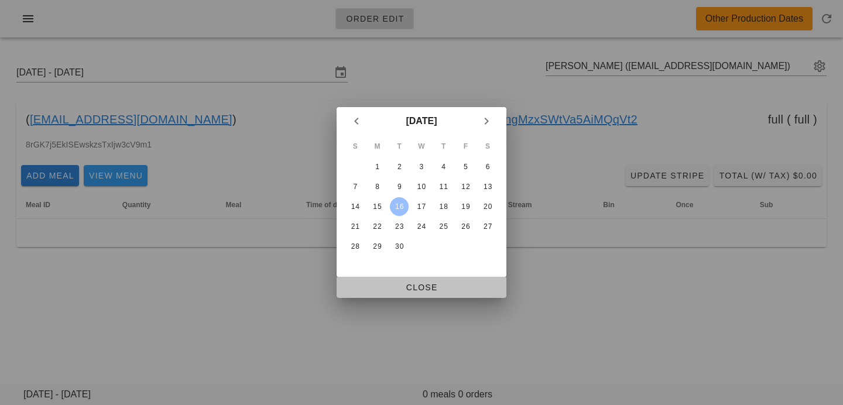
click at [397, 289] on span "Close" at bounding box center [421, 287] width 151 height 9
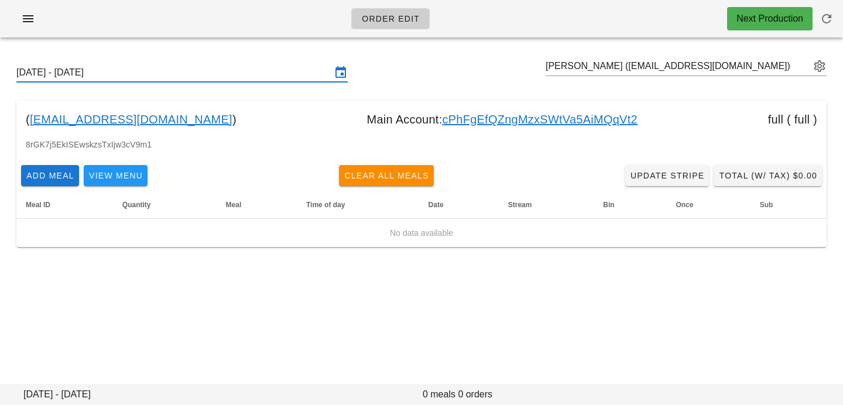
click at [295, 72] on input "Sunday September 14 - Saturday September 20" at bounding box center [173, 72] width 315 height 19
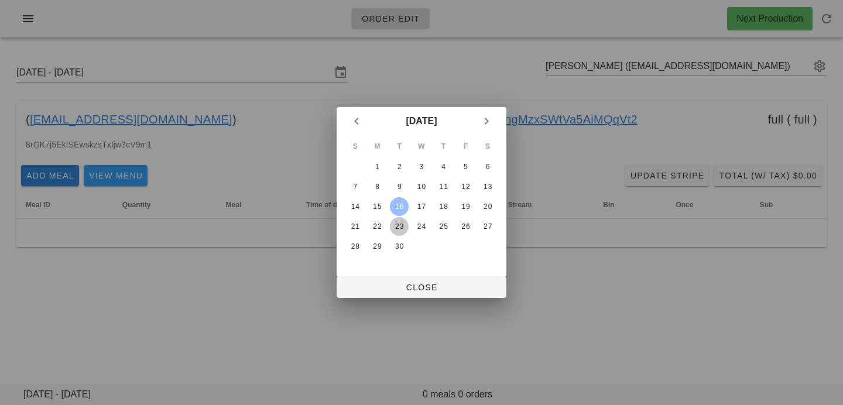
click at [397, 227] on div "23" at bounding box center [399, 226] width 19 height 8
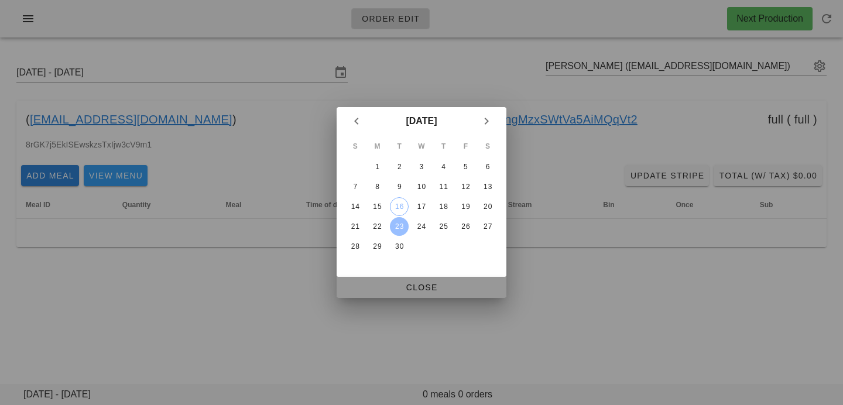
click at [392, 286] on span "Close" at bounding box center [421, 287] width 151 height 9
type input "Sunday September 21 - Saturday September 27"
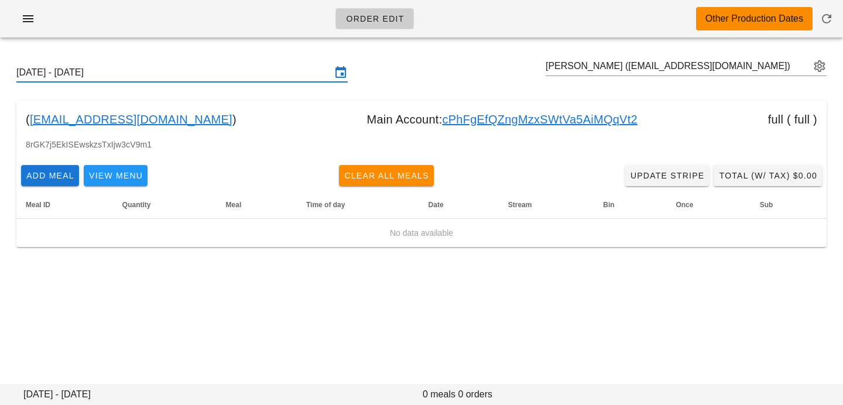
click at [444, 117] on link "cPhFgEfQZngMzxSWtVa5AiMQqVt2" at bounding box center [539, 119] width 195 height 19
click at [444, 118] on link "cPhFgEfQZngMzxSWtVa5AiMQqVt2" at bounding box center [539, 119] width 195 height 19
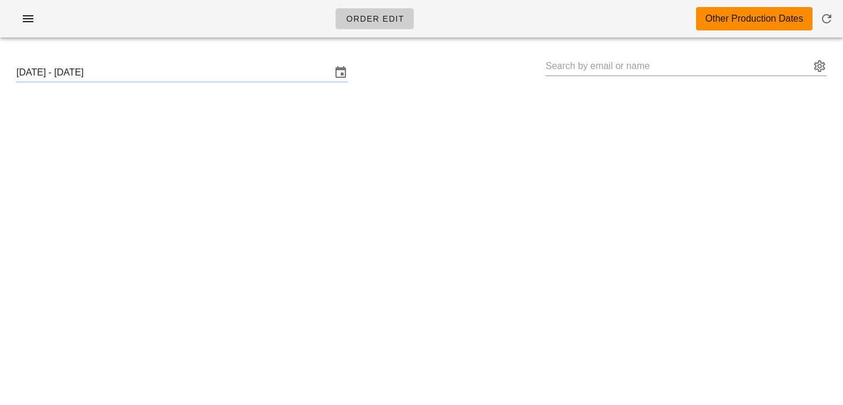
type input "[PERSON_NAME] ([PERSON_NAME][EMAIL_ADDRESS][DOMAIN_NAME])"
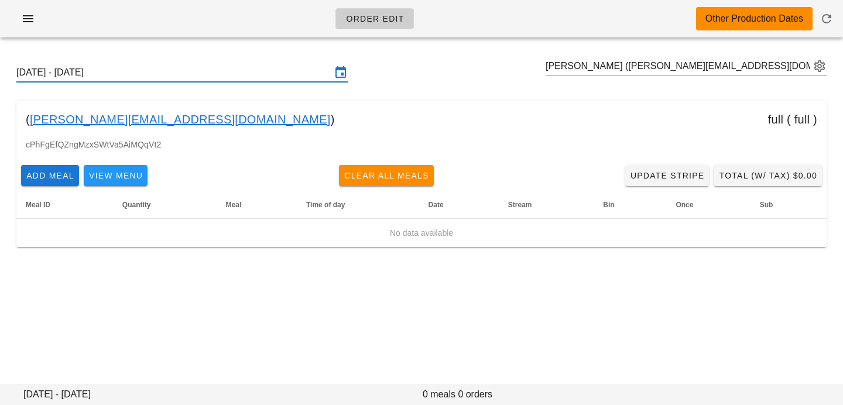
click at [208, 70] on input "[DATE] - [DATE]" at bounding box center [173, 72] width 315 height 19
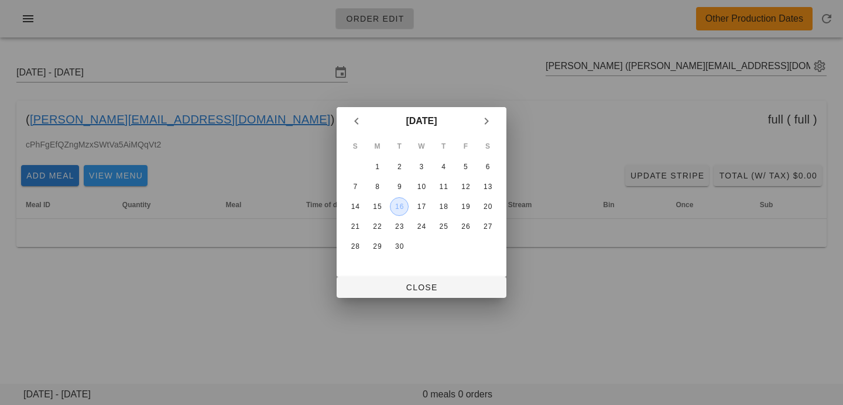
click at [407, 211] on div "16" at bounding box center [399, 207] width 18 height 8
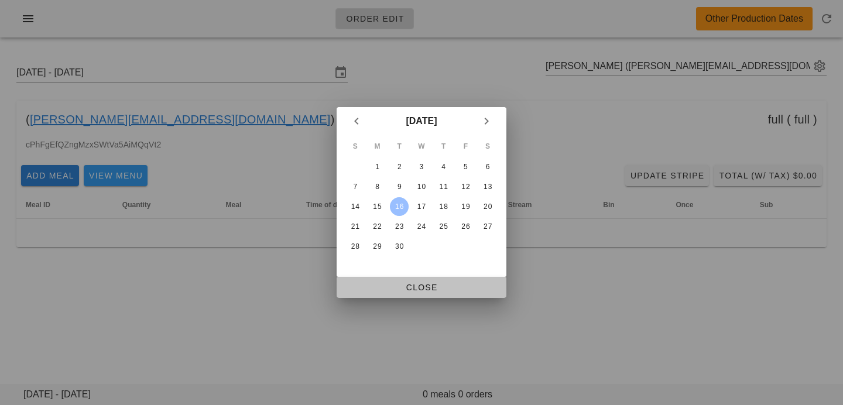
click at [403, 283] on span "Close" at bounding box center [421, 287] width 151 height 9
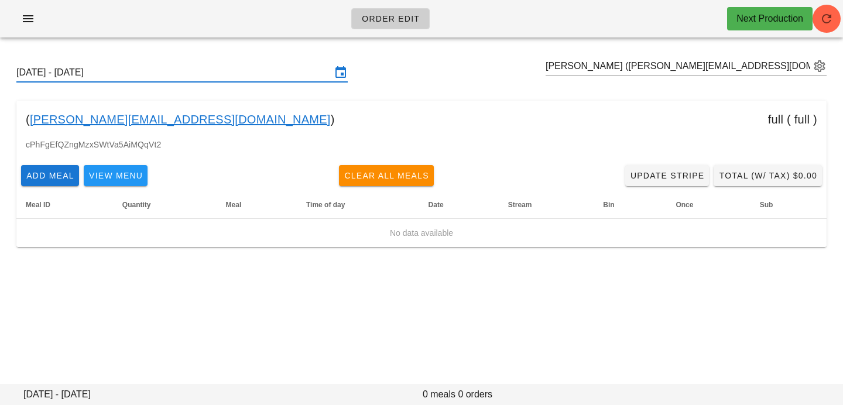
click at [315, 76] on input "Sunday September 14 - Saturday September 20" at bounding box center [173, 72] width 315 height 19
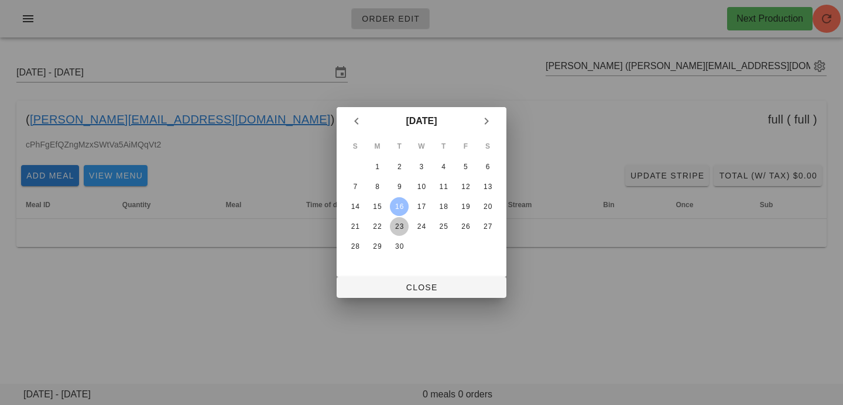
click at [394, 229] on div "23" at bounding box center [399, 226] width 19 height 8
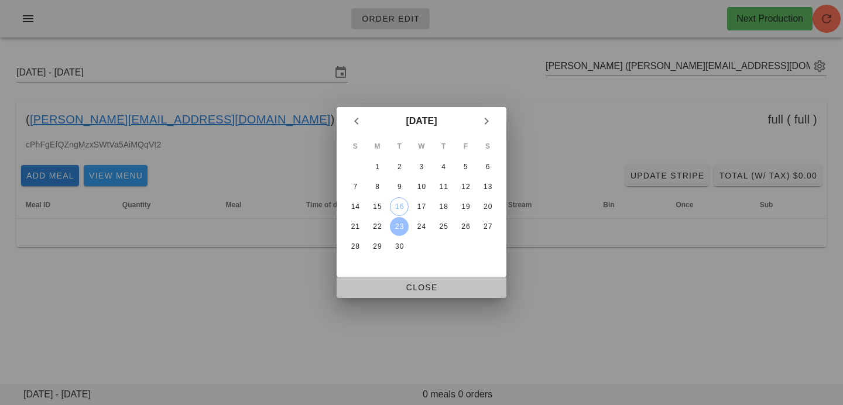
click at [399, 280] on button "Close" at bounding box center [422, 287] width 170 height 21
type input "Sunday September 21 - Saturday September 27"
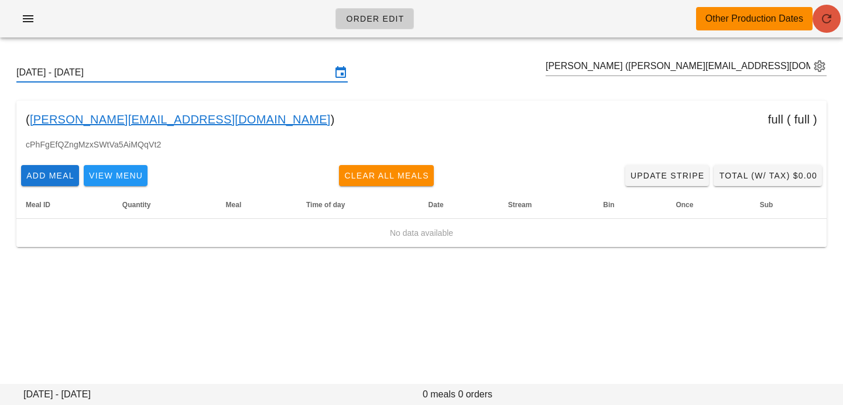
click at [825, 23] on icon "button" at bounding box center [827, 19] width 14 height 14
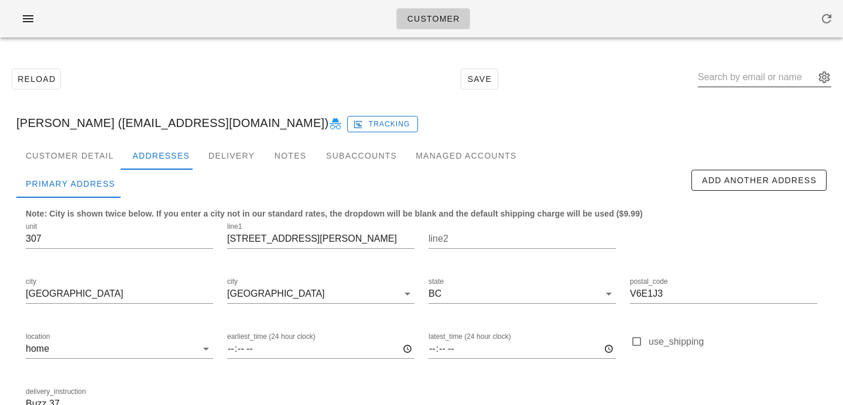
click at [742, 76] on input "text" at bounding box center [756, 77] width 117 height 19
paste input "[DOMAIN_NAME][EMAIL_ADDRESS][DOMAIN_NAME]"
type input "[DOMAIN_NAME][EMAIL_ADDRESS][DOMAIN_NAME]"
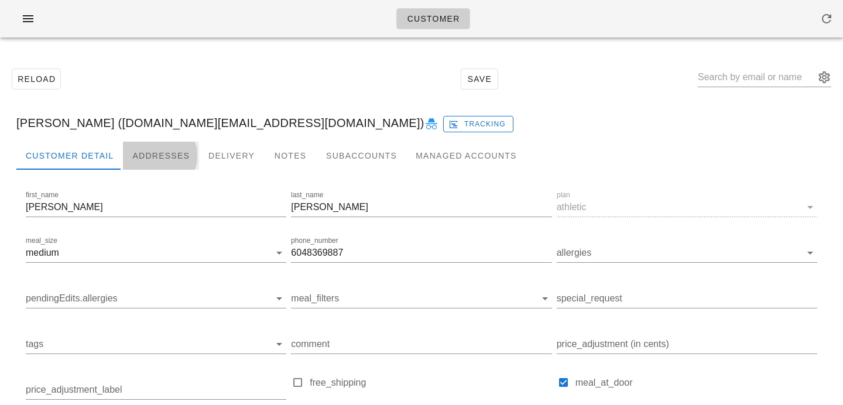
click at [175, 158] on div "Addresses" at bounding box center [161, 156] width 76 height 28
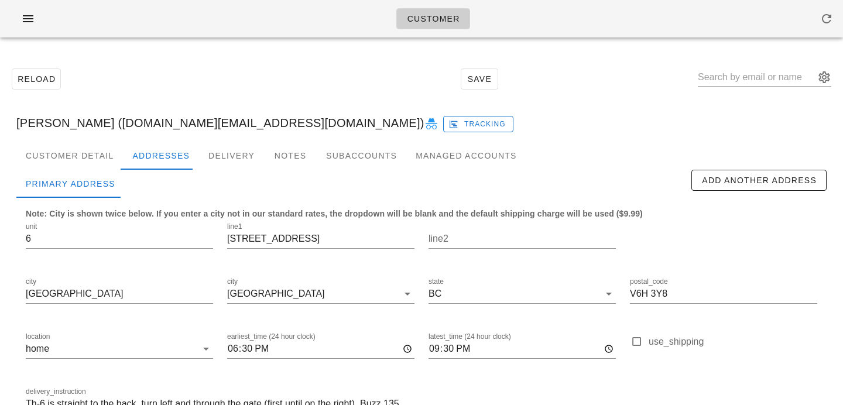
click at [732, 74] on input "text" at bounding box center [756, 77] width 117 height 19
paste input "[EMAIL_ADDRESS][DOMAIN_NAME]"
drag, startPoint x: 767, startPoint y: 76, endPoint x: 781, endPoint y: 77, distance: 14.1
click at [781, 77] on input "[EMAIL_ADDRESS][DOMAIN_NAME]" at bounding box center [756, 77] width 117 height 19
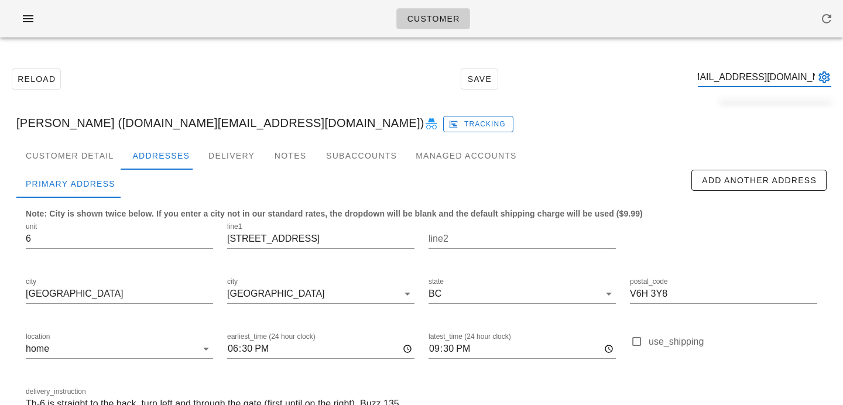
click at [761, 77] on input "[EMAIL_ADDRESS][DOMAIN_NAME]" at bounding box center [756, 77] width 117 height 19
drag, startPoint x: 760, startPoint y: 78, endPoint x: 842, endPoint y: 73, distance: 82.2
click at [842, 74] on div "Reload Save [EMAIL_ADDRESS][DOMAIN_NAME] [PERSON_NAME] ([DOMAIN_NAME][EMAIL_ADD…" at bounding box center [421, 265] width 843 height 436
click at [735, 78] on input "morshaurya" at bounding box center [756, 77] width 117 height 19
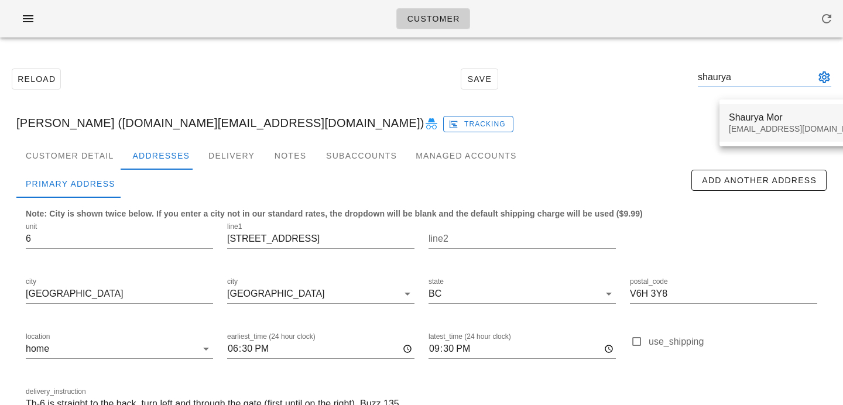
type input "shaurya"
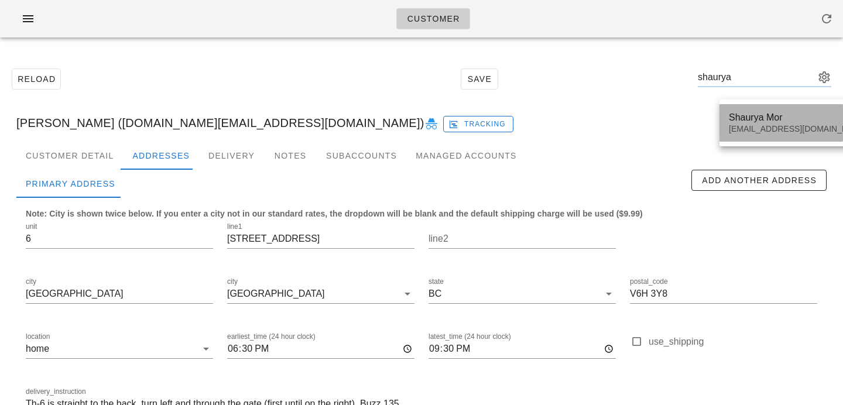
click at [744, 126] on div "[EMAIL_ADDRESS][DOMAIN_NAME]" at bounding box center [798, 129] width 139 height 10
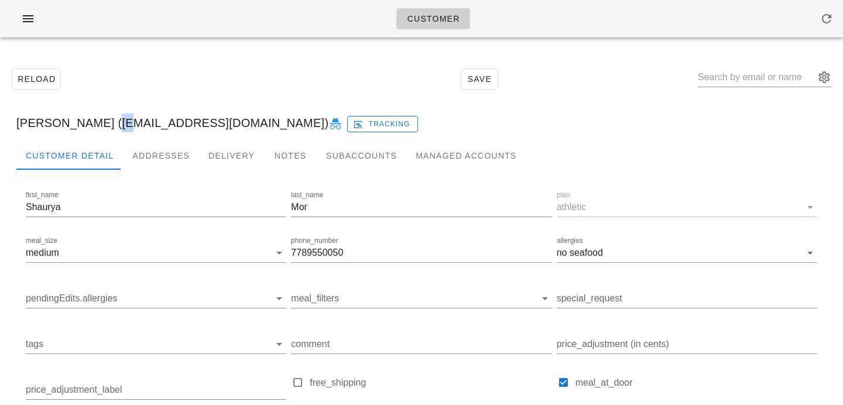
drag, startPoint x: 94, startPoint y: 123, endPoint x: 107, endPoint y: 124, distance: 12.9
click at [112, 124] on div "Shaurya Mor (shauryamor88@gmail.com) Tracking" at bounding box center [421, 122] width 829 height 37
drag, startPoint x: 90, startPoint y: 124, endPoint x: 229, endPoint y: 128, distance: 139.4
click at [229, 128] on div "Shaurya Mor (shauryamor88@gmail.com) Tracking" at bounding box center [421, 122] width 829 height 37
copy div "[EMAIL_ADDRESS][DOMAIN_NAME]"
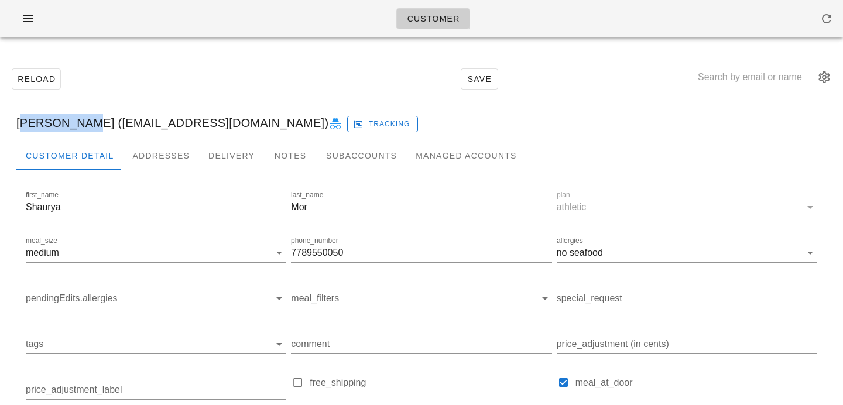
drag, startPoint x: 17, startPoint y: 125, endPoint x: 81, endPoint y: 122, distance: 64.5
click at [81, 122] on div "Shaurya Mor (shauryamor88@gmail.com) Tracking" at bounding box center [421, 122] width 829 height 37
drag, startPoint x: 85, startPoint y: 122, endPoint x: 17, endPoint y: 118, distance: 68.0
click at [17, 118] on div "Shaurya Mor (shauryamor88@gmail.com) Tracking" at bounding box center [421, 122] width 829 height 37
copy div "Shaurya Mor"
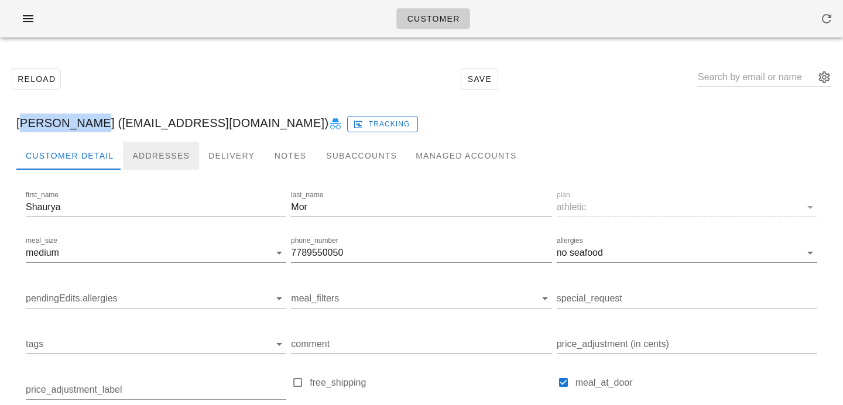
click at [166, 161] on div "Addresses" at bounding box center [161, 156] width 76 height 28
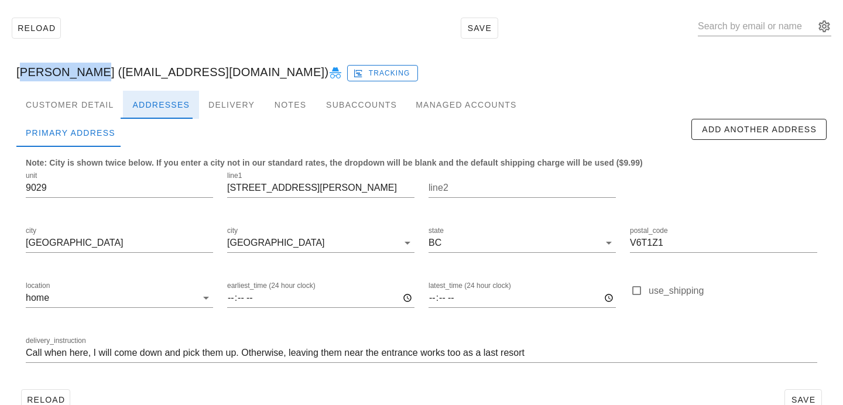
scroll to position [52, 0]
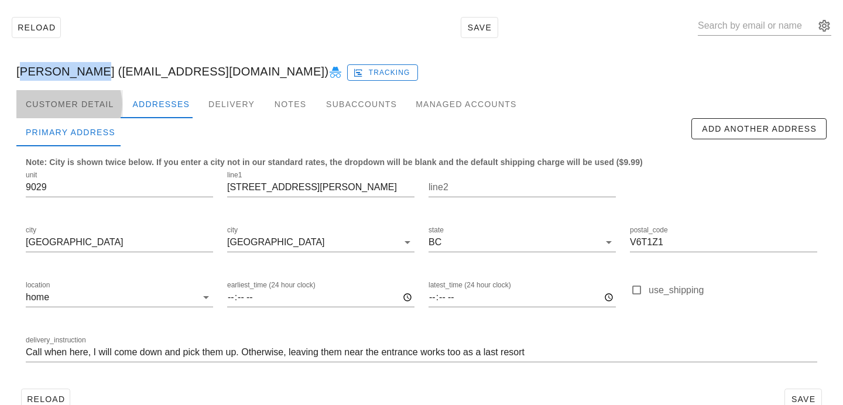
click at [94, 100] on div "Customer Detail" at bounding box center [69, 104] width 107 height 28
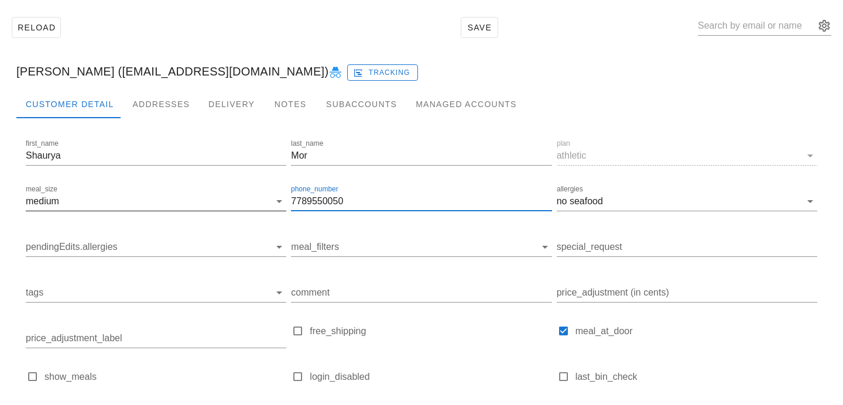
drag, startPoint x: 361, startPoint y: 196, endPoint x: 252, endPoint y: 191, distance: 109.5
click at [253, 192] on div "first_name Shaurya last_name Mor plan athletic meal_size medium phone_number 77…" at bounding box center [421, 283] width 796 height 296
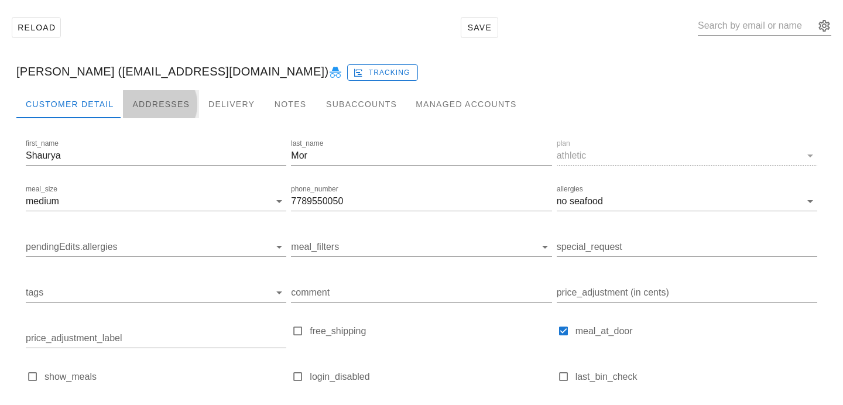
click at [180, 106] on div "Addresses" at bounding box center [161, 104] width 76 height 28
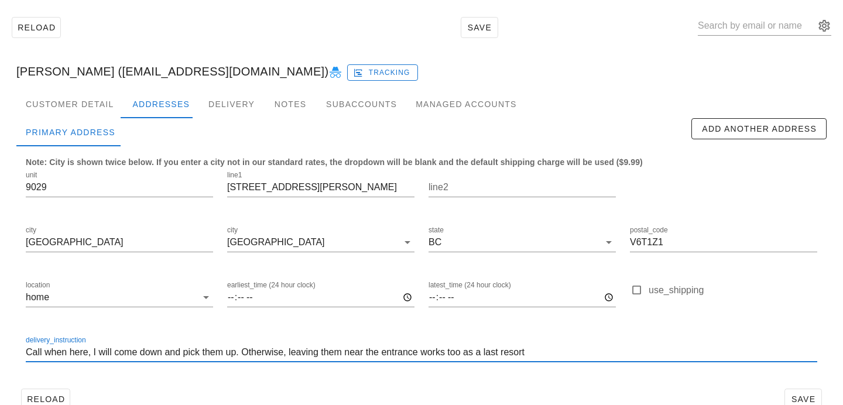
click at [42, 350] on input "Call when here, I will come down and pick them up. Otherwise, leaving them near…" at bounding box center [421, 352] width 791 height 19
paste input "7789550050"
click at [62, 353] on input "Call 7789550050 when here, I will come down and pick them up. Otherwise, leavin…" at bounding box center [421, 352] width 791 height 19
click at [78, 351] on input "Call 778 9550050 when here, I will come down and pick them up. Otherwise, leavi…" at bounding box center [421, 352] width 791 height 19
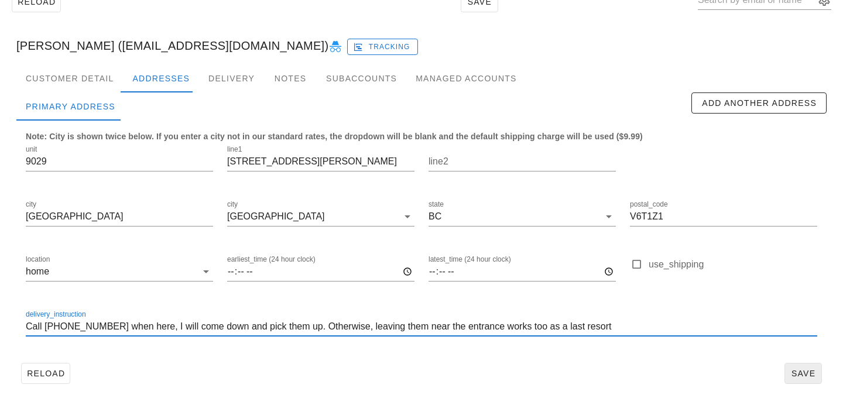
type input "Call 778 955 0050 when here, I will come down and pick them up. Otherwise, leav…"
click at [808, 371] on span "Save" at bounding box center [803, 373] width 27 height 9
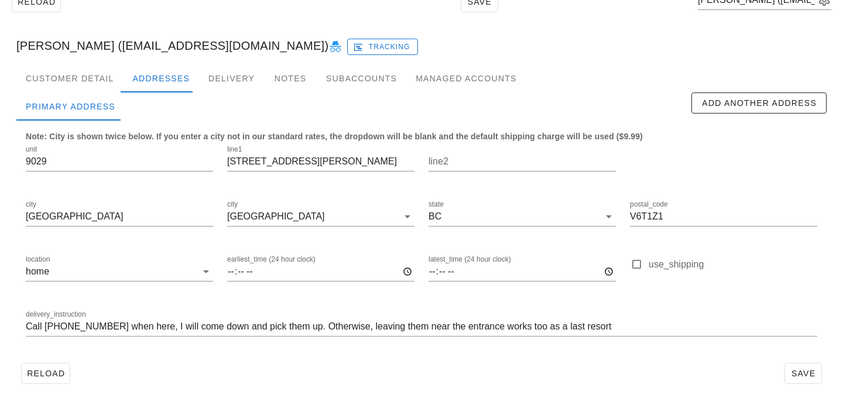
click at [266, 374] on div "Reload Save" at bounding box center [421, 373] width 810 height 30
click at [800, 374] on span "Save" at bounding box center [803, 373] width 27 height 9
drag, startPoint x: 92, startPoint y: 46, endPoint x: 231, endPoint y: 41, distance: 138.8
click at [231, 41] on div "Shaurya Mor (shauryamor88@gmail.com) Tracking" at bounding box center [421, 45] width 829 height 37
copy div "[EMAIL_ADDRESS][DOMAIN_NAME]"
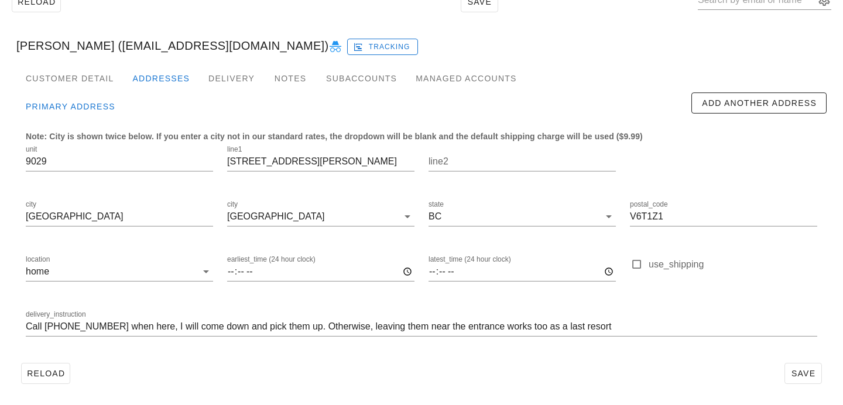
type input "[PERSON_NAME] ([EMAIL_ADDRESS][DOMAIN_NAME])"
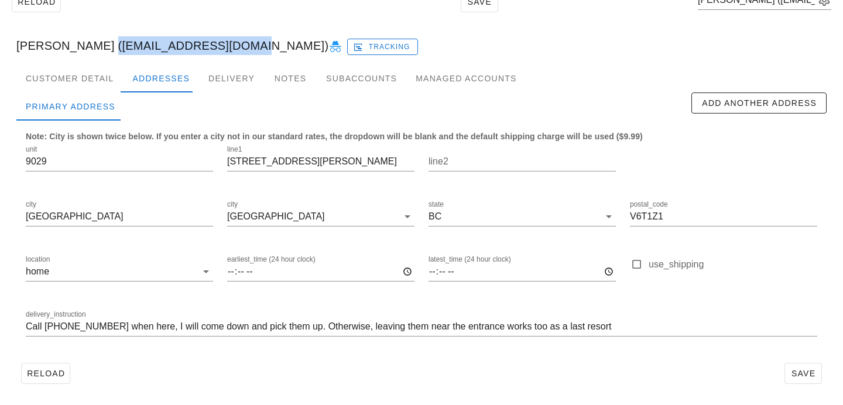
drag, startPoint x: 94, startPoint y: 44, endPoint x: 231, endPoint y: 44, distance: 137.0
click at [231, 44] on div "Shaurya Mor (shauryamor88@gmail.com) Tracking" at bounding box center [421, 45] width 829 height 37
copy div "[EMAIL_ADDRESS][DOMAIN_NAME]"
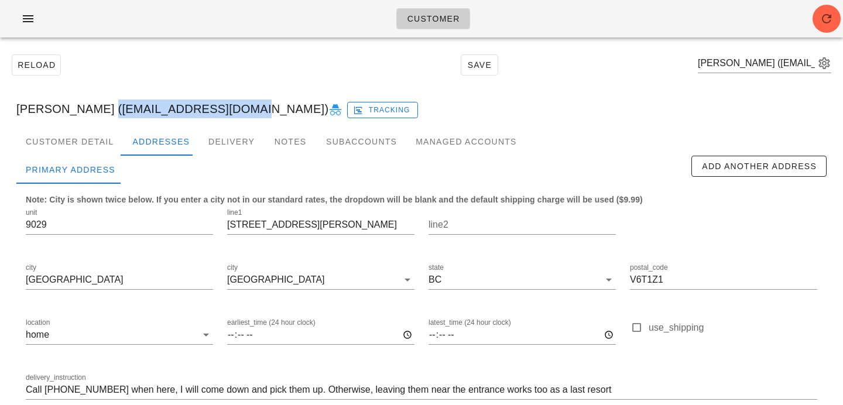
scroll to position [0, 0]
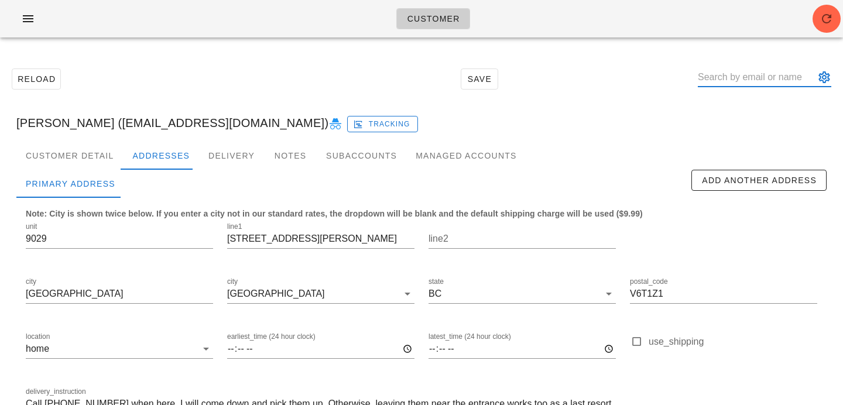
click at [733, 73] on input "text" at bounding box center [756, 77] width 117 height 19
paste input "kuhn.mark@outlook.com"
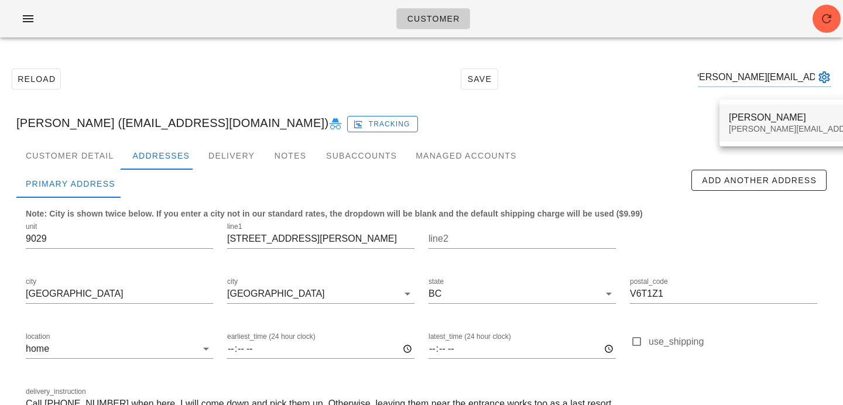
type input "kuhn.mark@outlook.com"
click at [733, 119] on div "Mark Kuhn" at bounding box center [832, 117] width 206 height 11
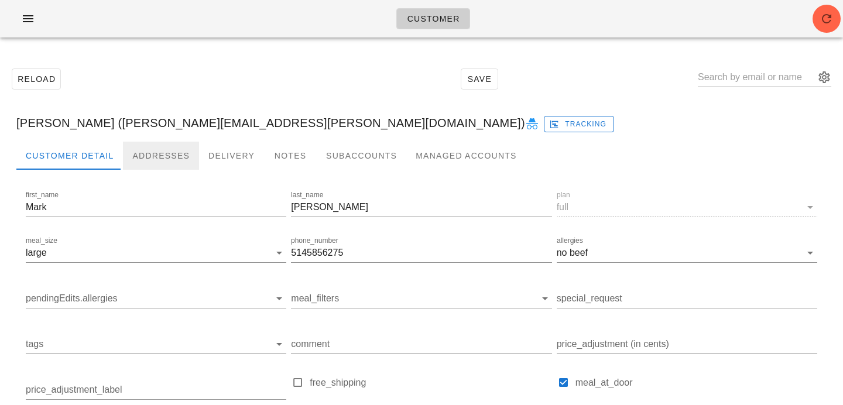
click at [168, 149] on div "Addresses" at bounding box center [161, 156] width 76 height 28
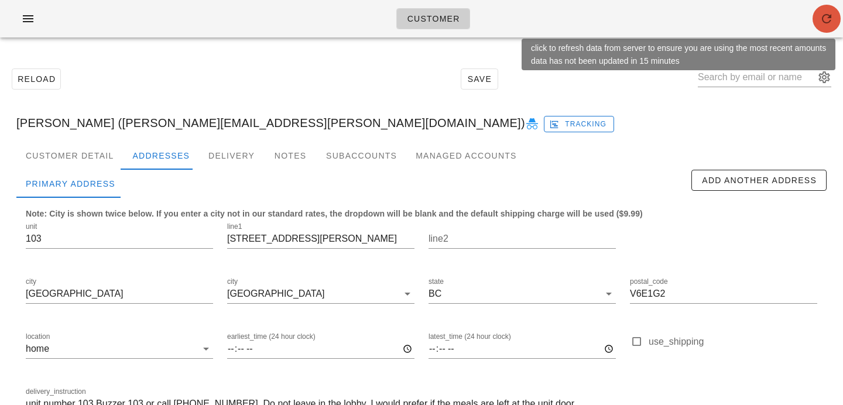
click at [818, 21] on span "button" at bounding box center [826, 19] width 28 height 14
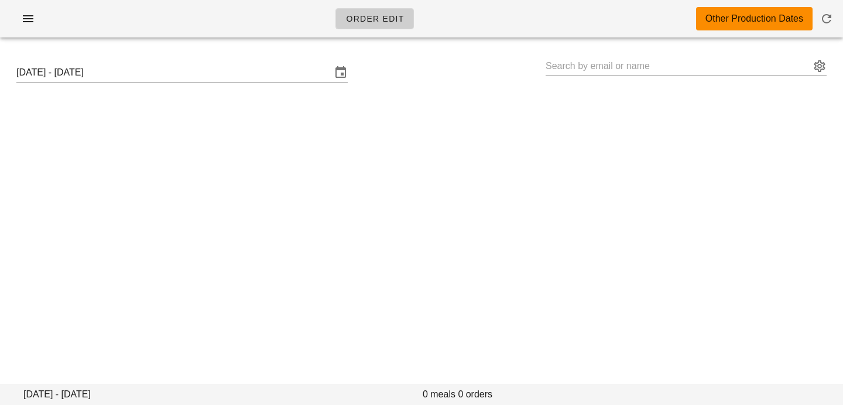
type input "[PERSON_NAME] ([PERSON_NAME][EMAIL_ADDRESS][DOMAIN_NAME])"
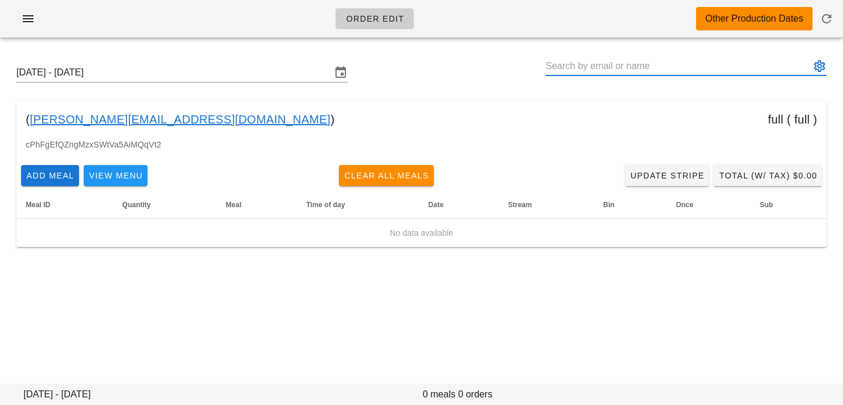
click at [577, 72] on input "text" at bounding box center [678, 66] width 265 height 19
paste input "[EMAIL_ADDRESS][DOMAIN_NAME]"
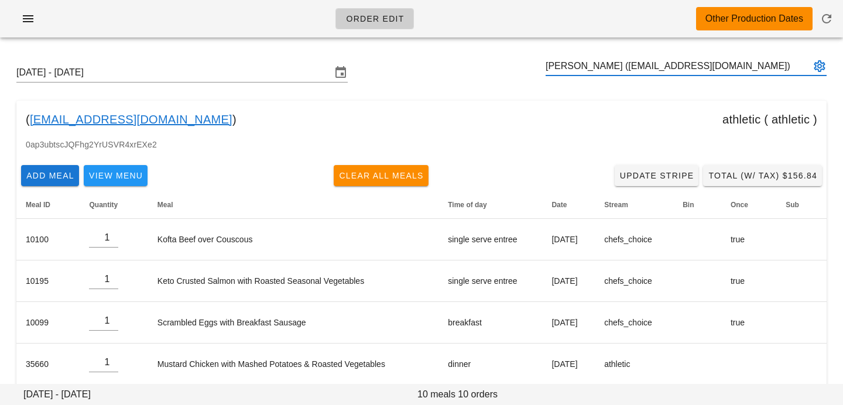
type input "[PERSON_NAME] ([EMAIL_ADDRESS][DOMAIN_NAME])"
click at [299, 69] on input "[DATE] - [DATE]" at bounding box center [173, 72] width 315 height 19
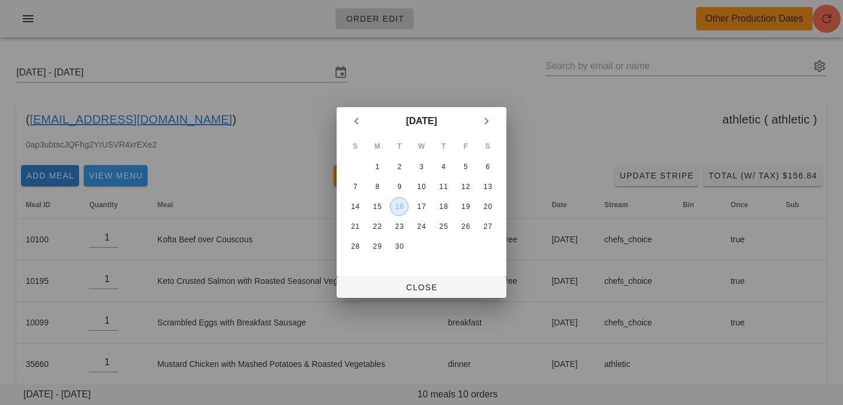
click at [396, 203] on div "16" at bounding box center [399, 207] width 18 height 8
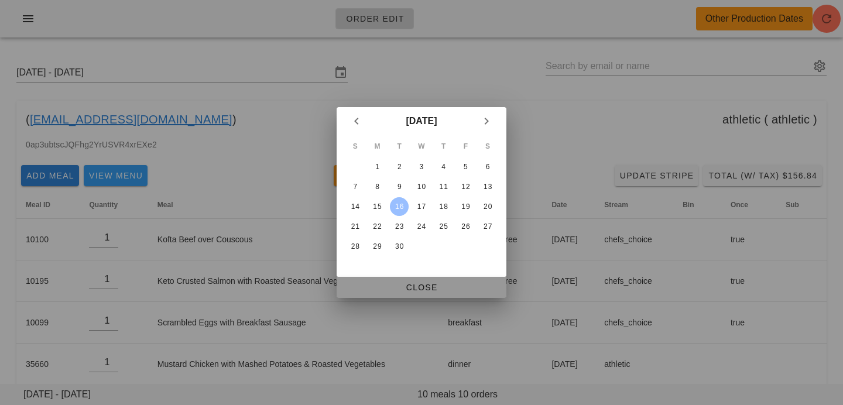
click at [405, 290] on span "Close" at bounding box center [421, 287] width 151 height 9
type input "[DATE] - [DATE]"
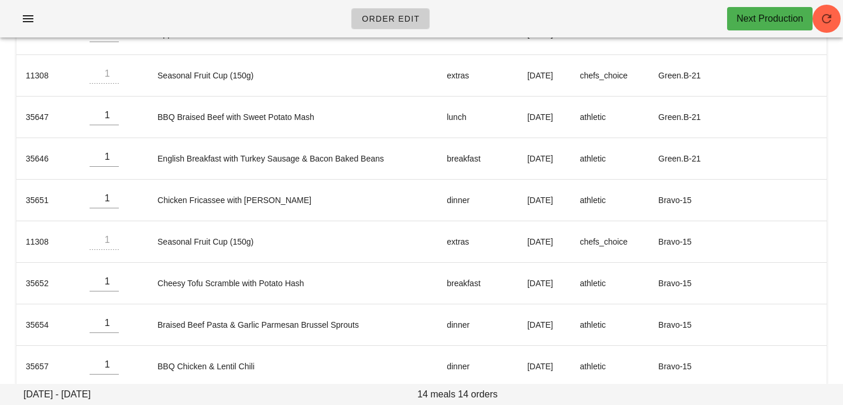
scroll to position [410, 0]
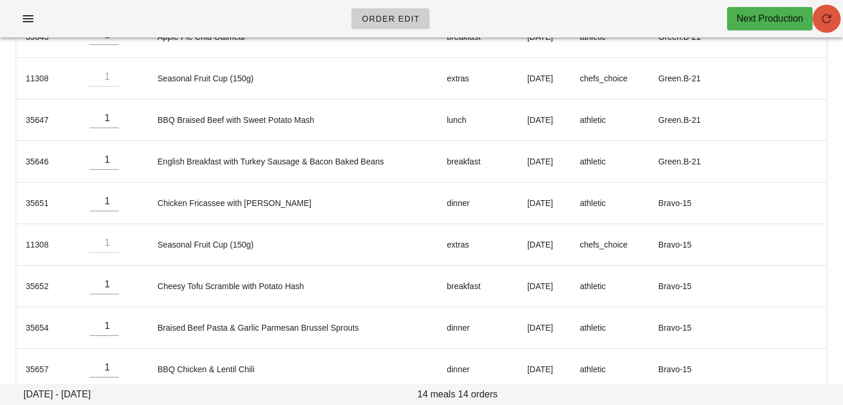
click at [822, 28] on button "button" at bounding box center [826, 19] width 28 height 28
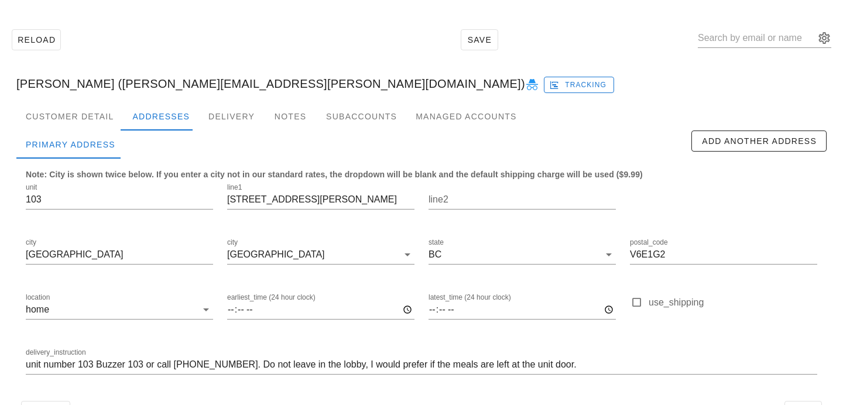
scroll to position [77, 0]
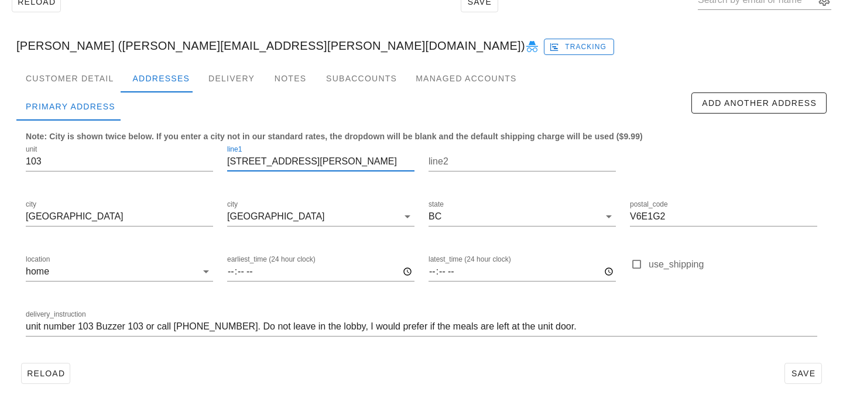
click at [255, 162] on input "1350 haro st" at bounding box center [320, 161] width 187 height 19
click at [276, 159] on input "1350 Haro st" at bounding box center [320, 161] width 187 height 19
type input "1350 Haro St"
click at [817, 376] on button "Save" at bounding box center [802, 373] width 37 height 21
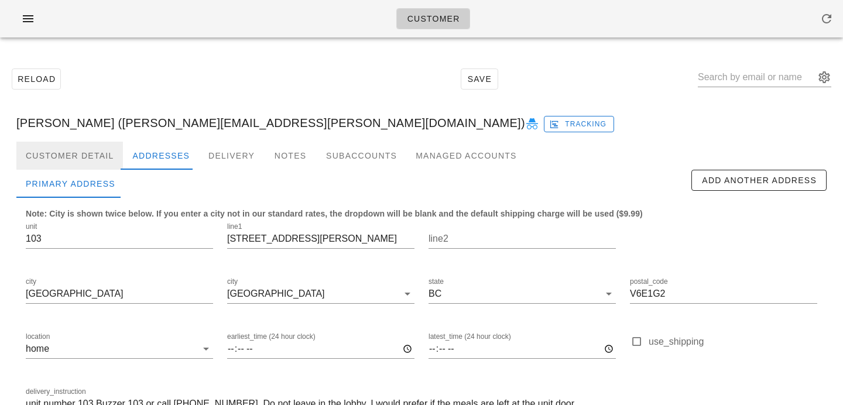
click at [88, 142] on div "Customer Detail" at bounding box center [69, 156] width 107 height 28
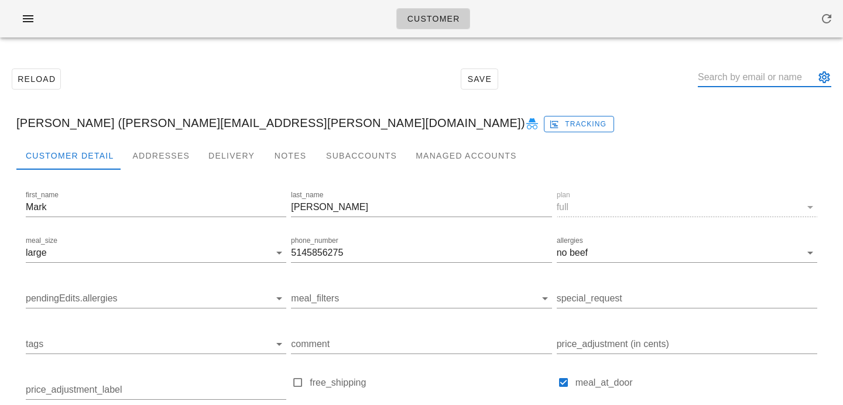
click at [724, 84] on input "text" at bounding box center [756, 77] width 117 height 19
paste input "[EMAIL_ADDRESS][DOMAIN_NAME]"
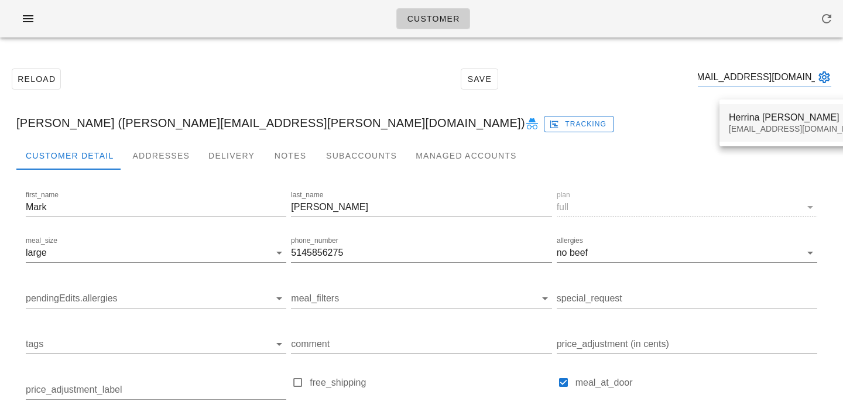
type input "herrinakuang@gmail.com"
click at [735, 119] on div "Herrina Kuang" at bounding box center [798, 117] width 139 height 11
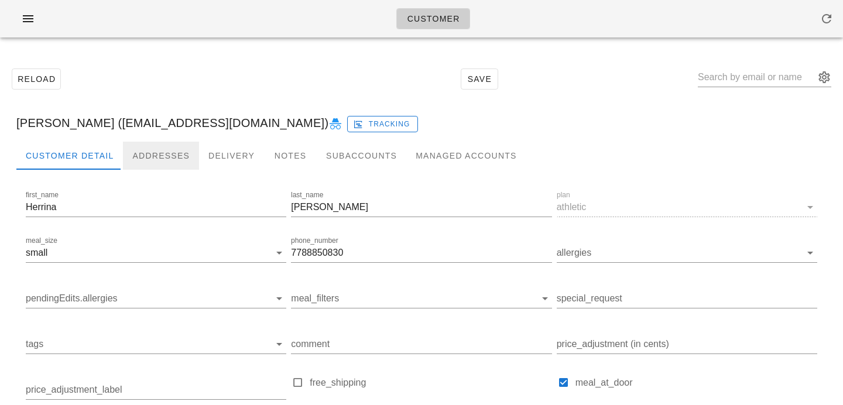
click at [160, 155] on div "Addresses" at bounding box center [161, 156] width 76 height 28
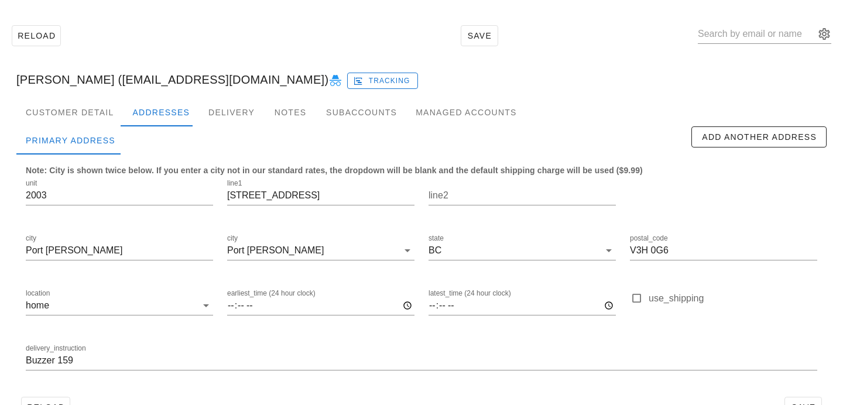
scroll to position [77, 0]
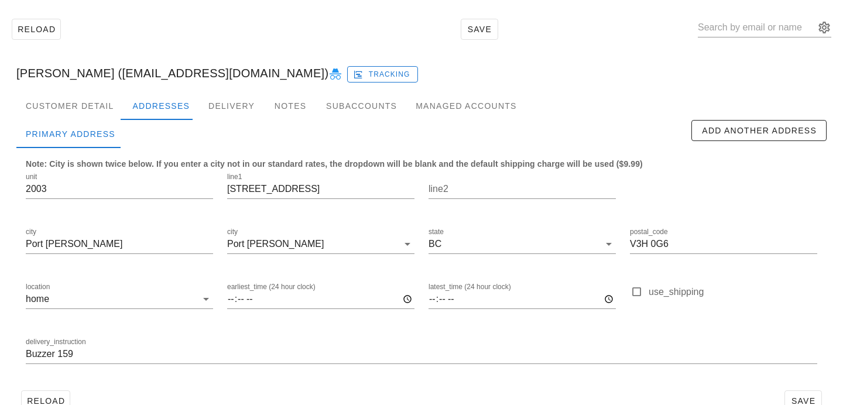
scroll to position [77, 0]
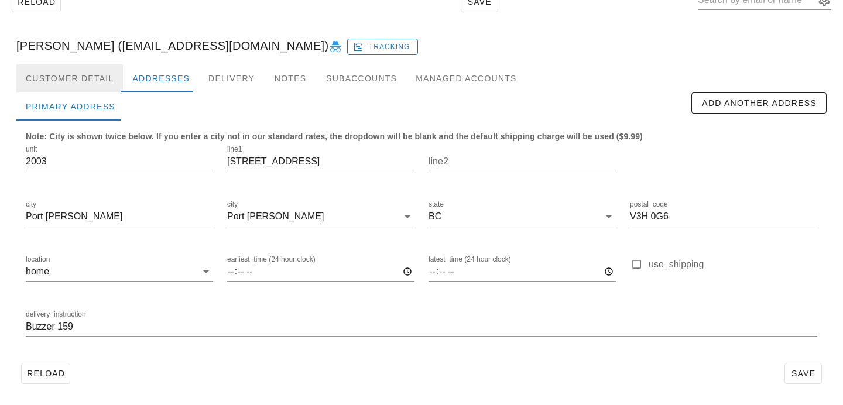
click at [78, 85] on div "Customer Detail" at bounding box center [69, 78] width 107 height 28
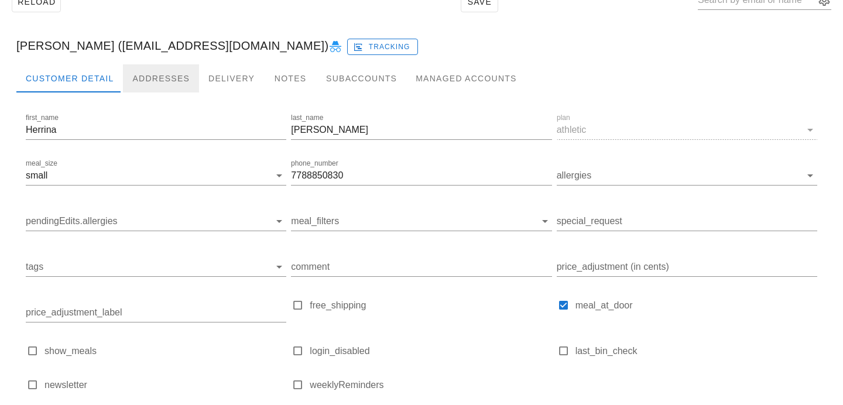
click at [161, 76] on div "Addresses" at bounding box center [161, 78] width 76 height 28
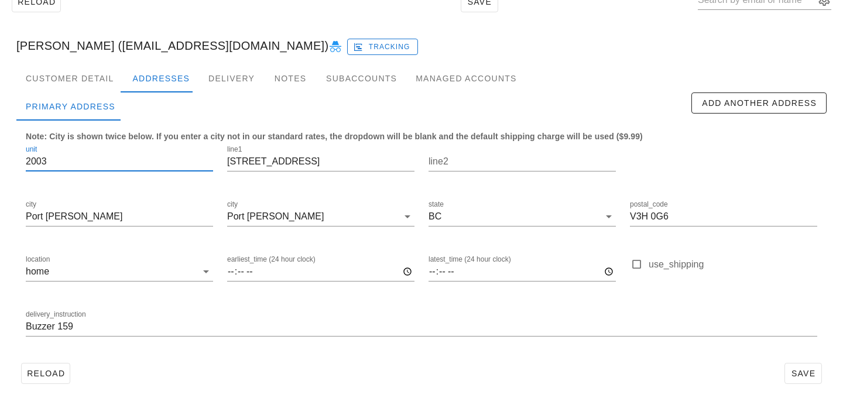
drag, startPoint x: 77, startPoint y: 155, endPoint x: 8, endPoint y: 158, distance: 69.1
click at [8, 158] on div "Customer Detail Addresses Delivery Notes Subaccounts Managed Accounts first_nam…" at bounding box center [421, 231] width 829 height 334
drag, startPoint x: 58, startPoint y: 159, endPoint x: 3, endPoint y: 159, distance: 55.0
click at [3, 159] on div "Reload Save [PERSON_NAME] ([EMAIL_ADDRESS][DOMAIN_NAME]) Tracking Customer Deta…" at bounding box center [421, 188] width 843 height 436
click at [27, 332] on input "Buzzer 159" at bounding box center [421, 326] width 791 height 19
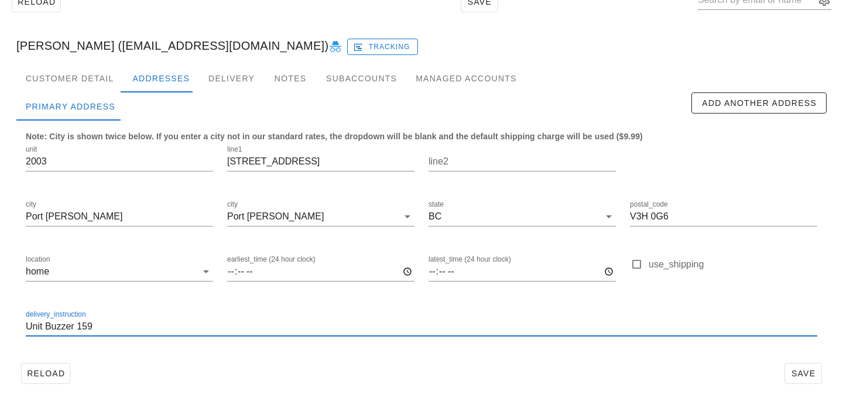
paste input "2003"
type input "Unit 2003. Buzzer 159"
click at [813, 361] on div "Reload Save" at bounding box center [421, 373] width 810 height 30
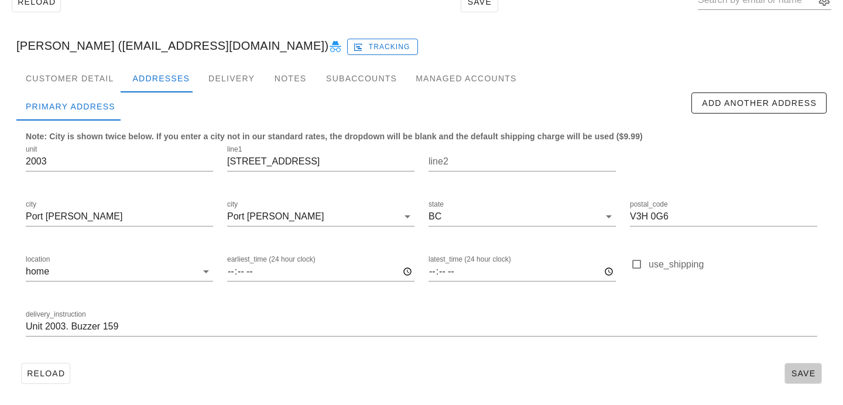
click at [810, 371] on span "Save" at bounding box center [803, 373] width 27 height 9
